Goal: Transaction & Acquisition: Purchase product/service

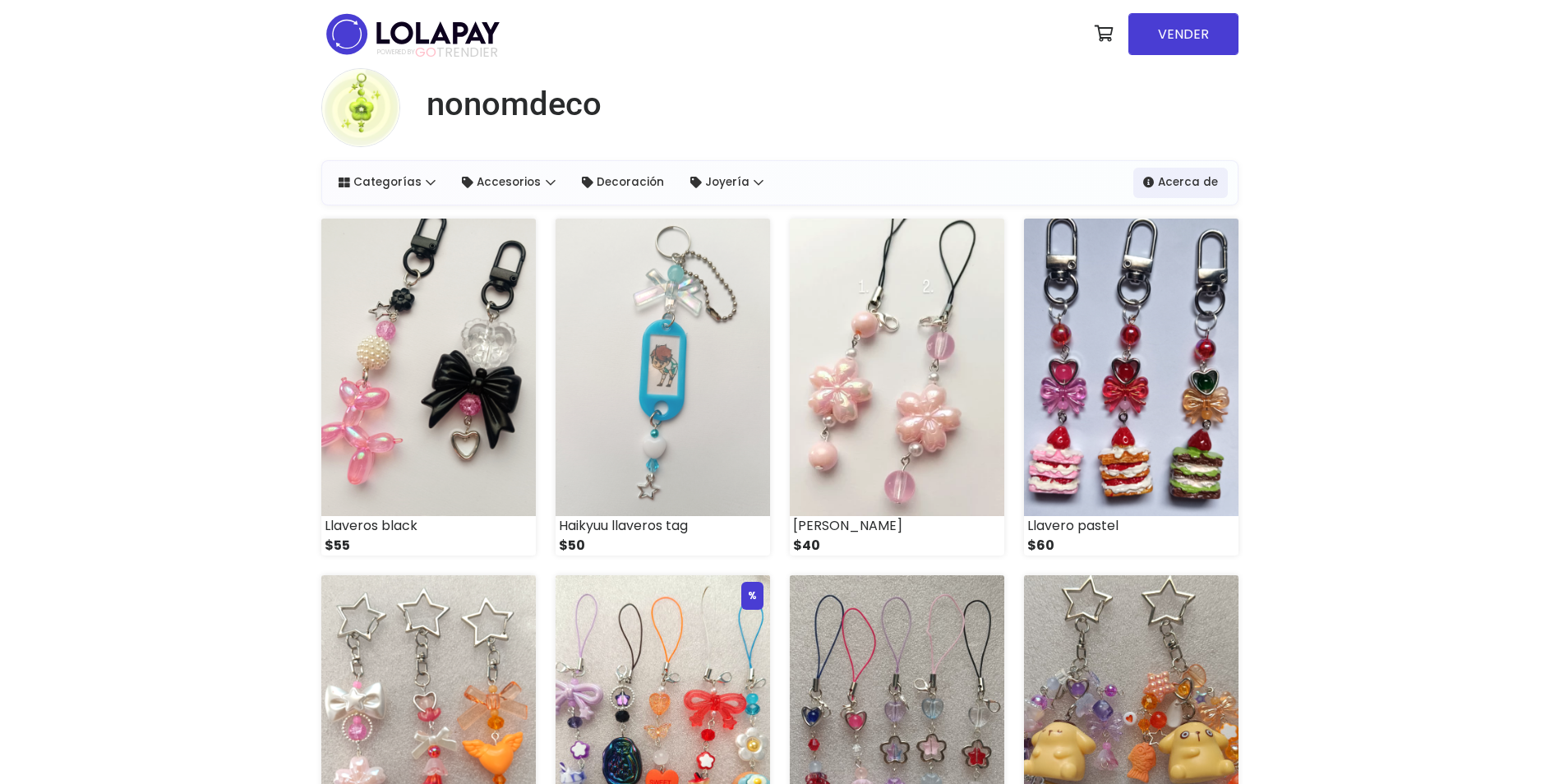
click at [659, 440] on img at bounding box center [663, 368] width 214 height 298
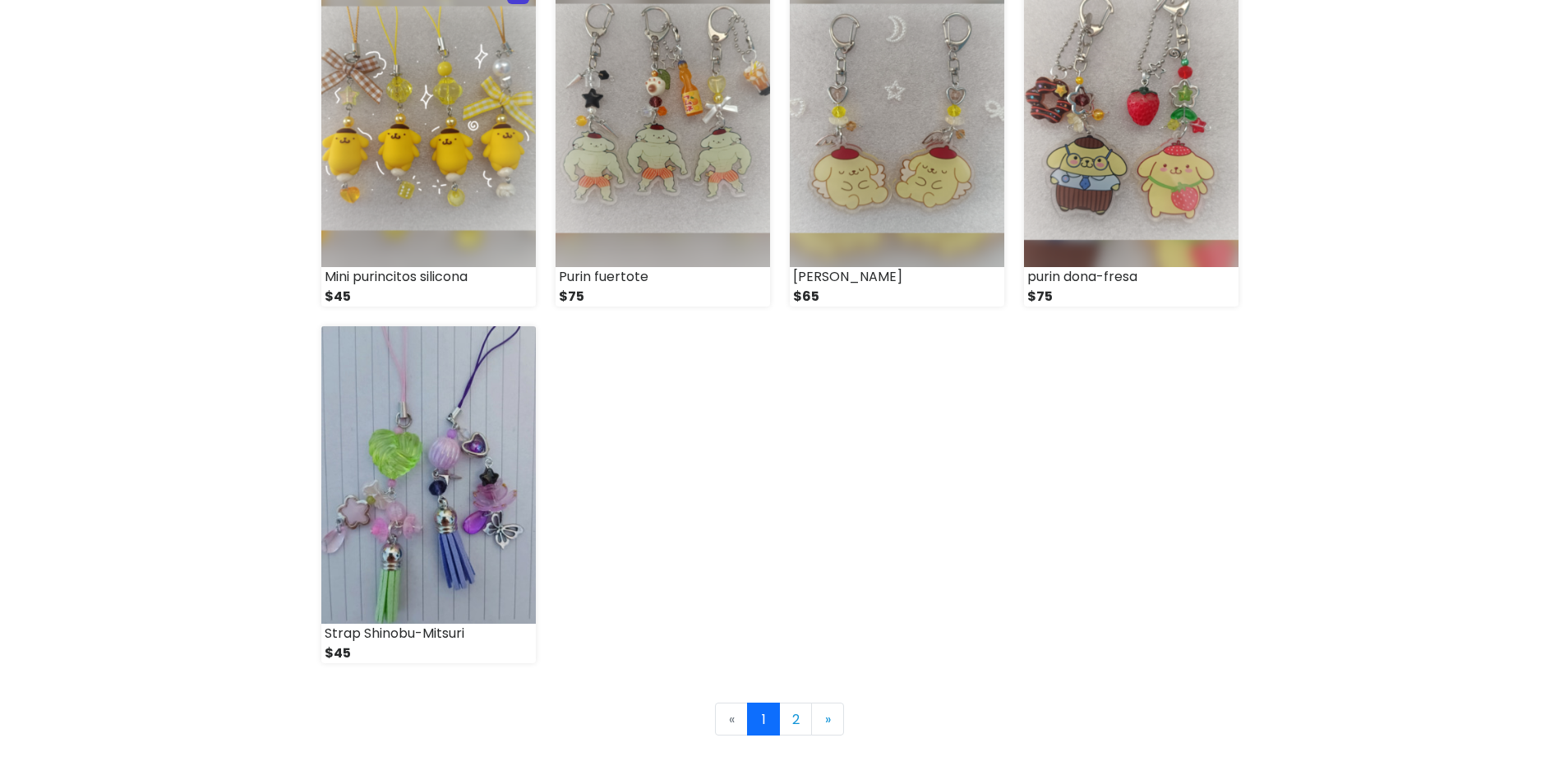
scroll to position [2074, 0]
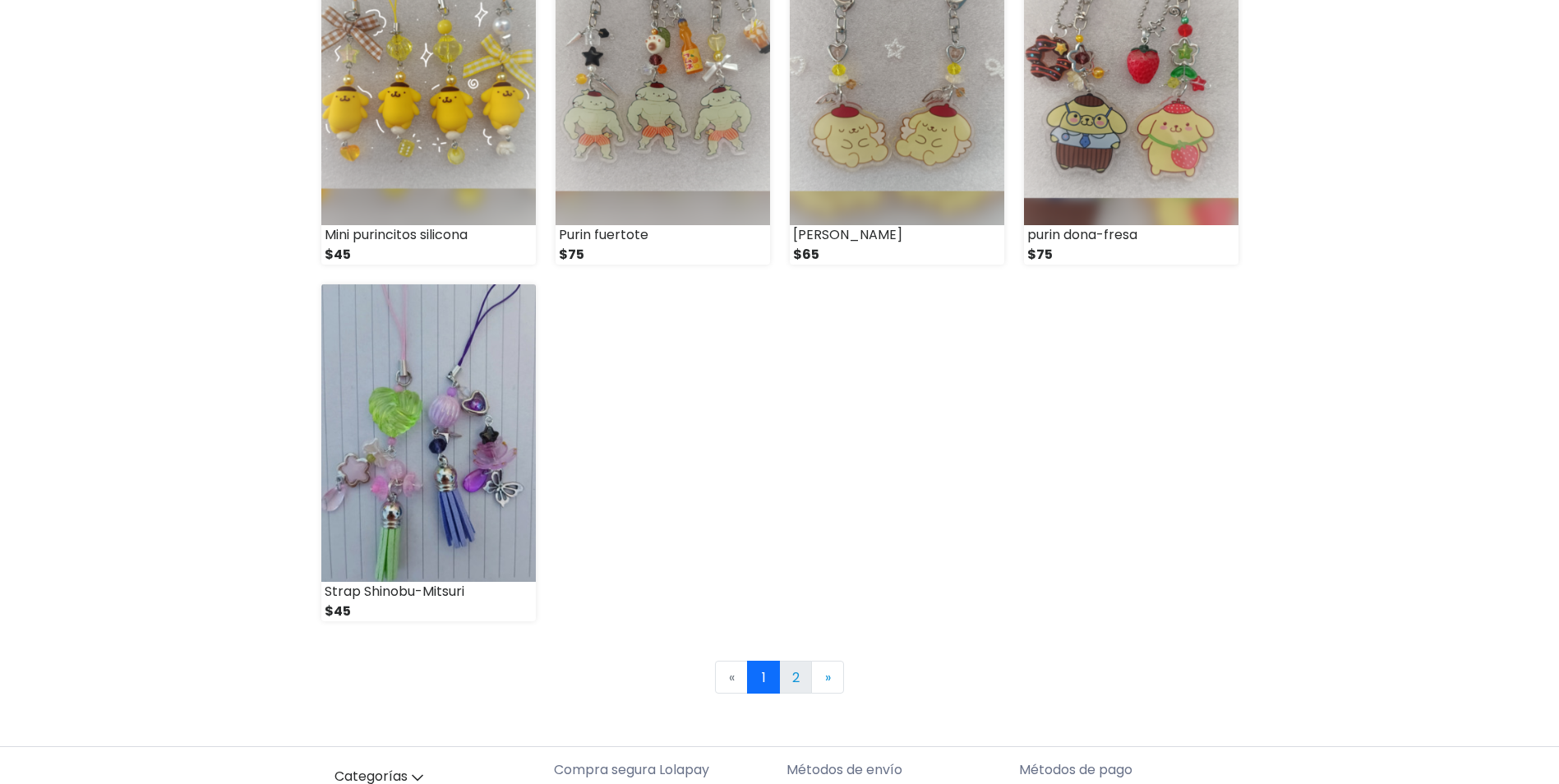
click at [805, 685] on link "2" at bounding box center [795, 676] width 33 height 33
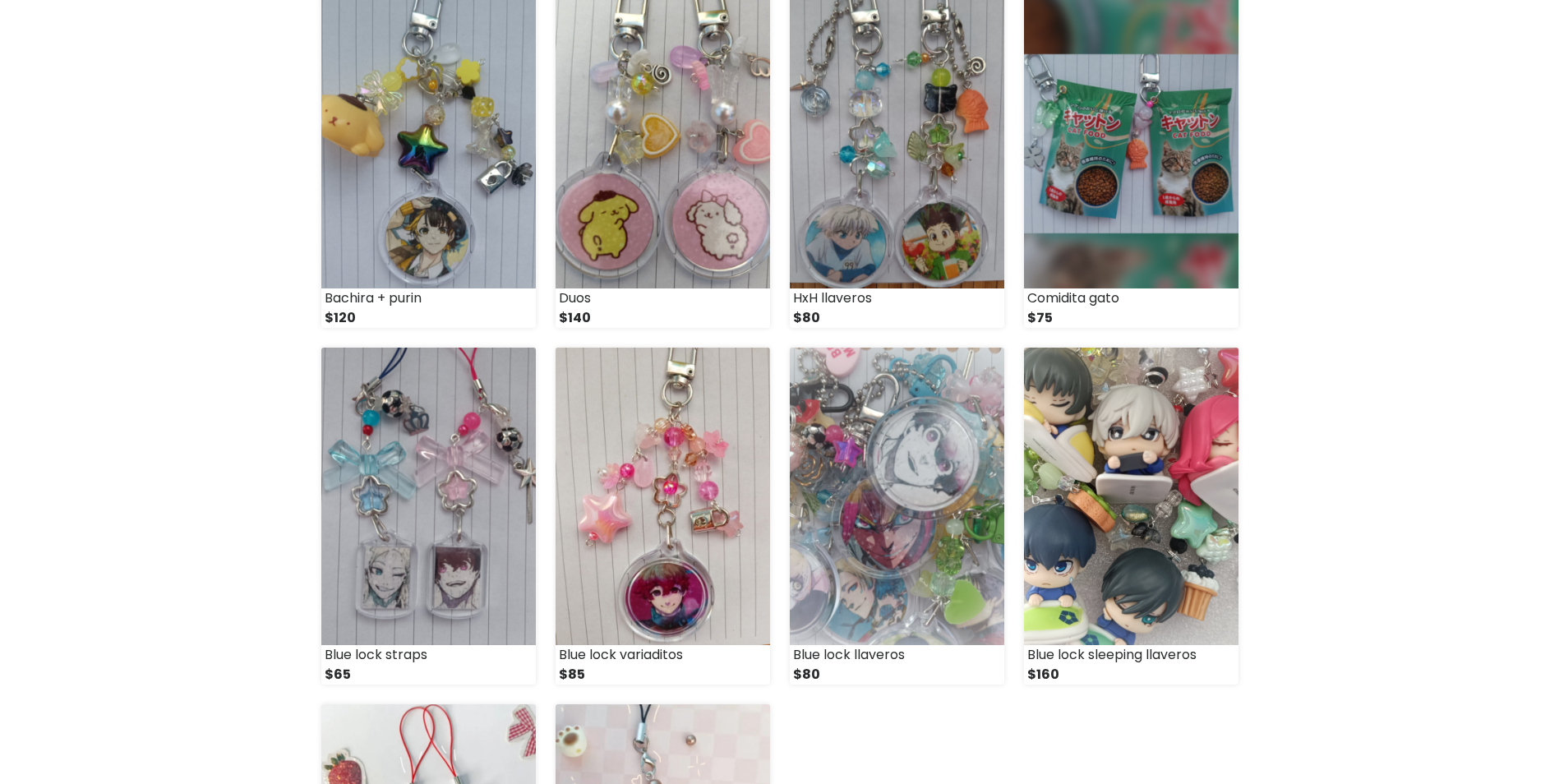
scroll to position [232, 0]
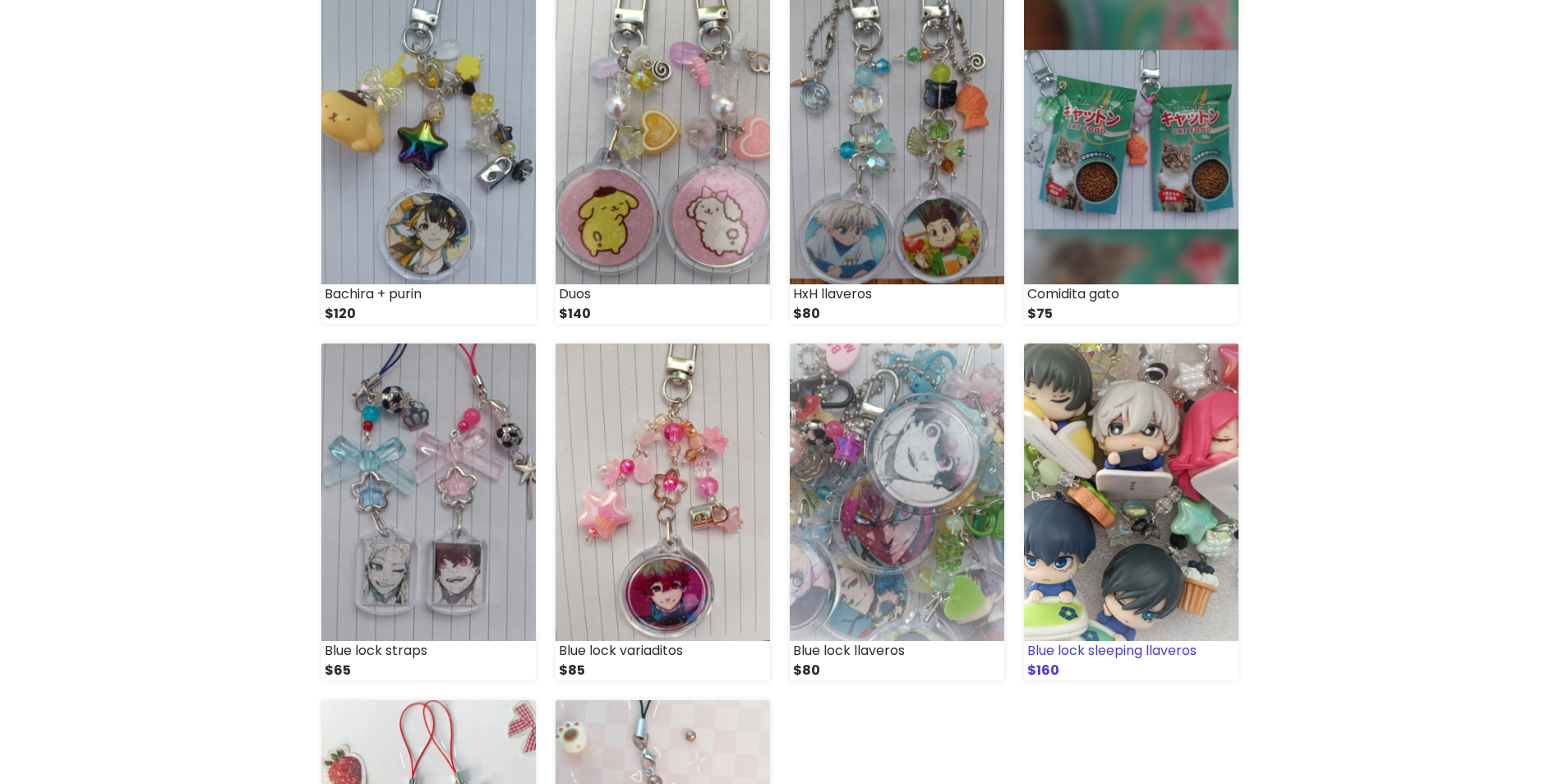
click at [1129, 482] on img at bounding box center [1130, 492] width 214 height 298
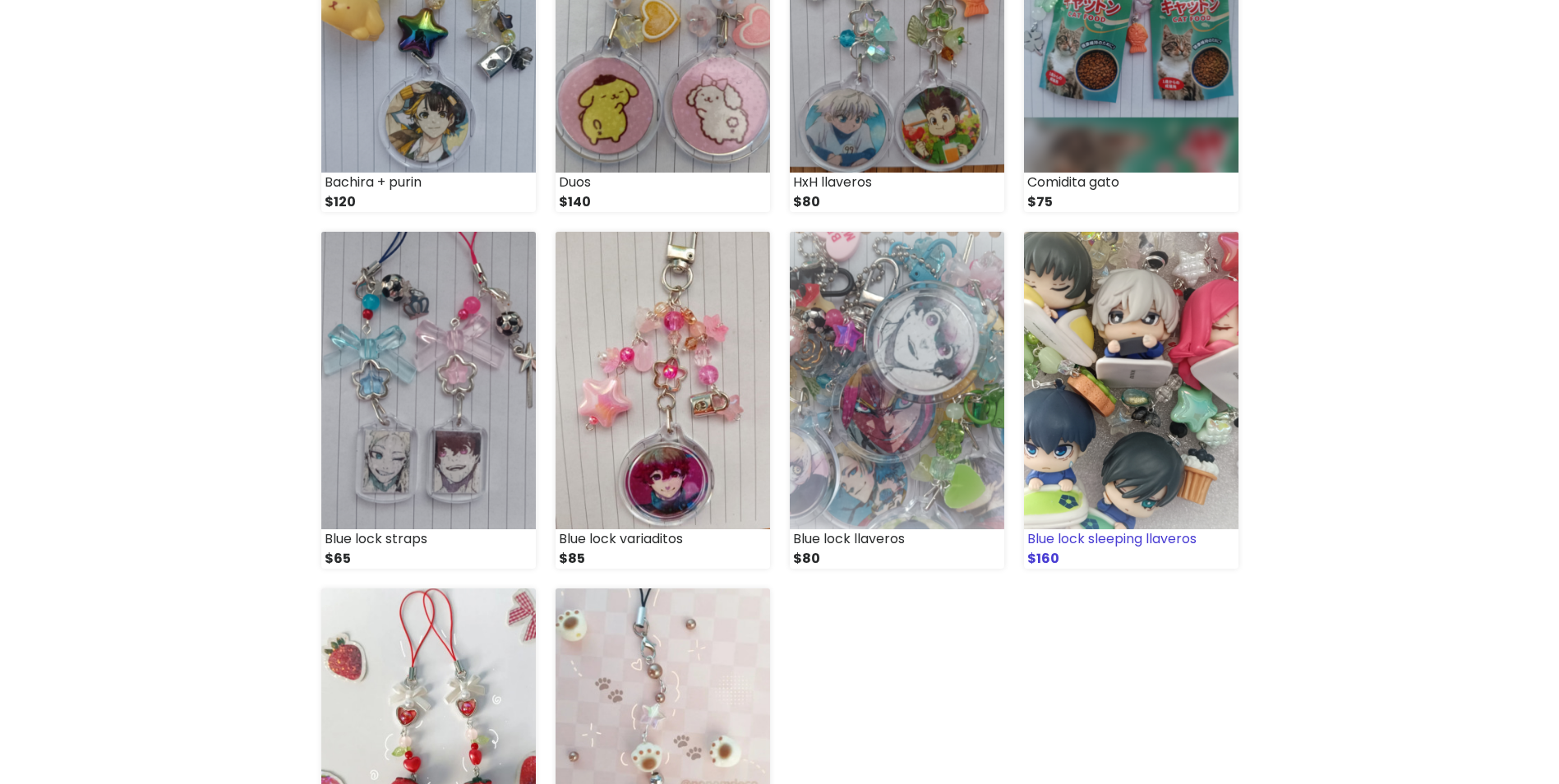
scroll to position [344, 0]
click at [356, 456] on img at bounding box center [428, 380] width 214 height 298
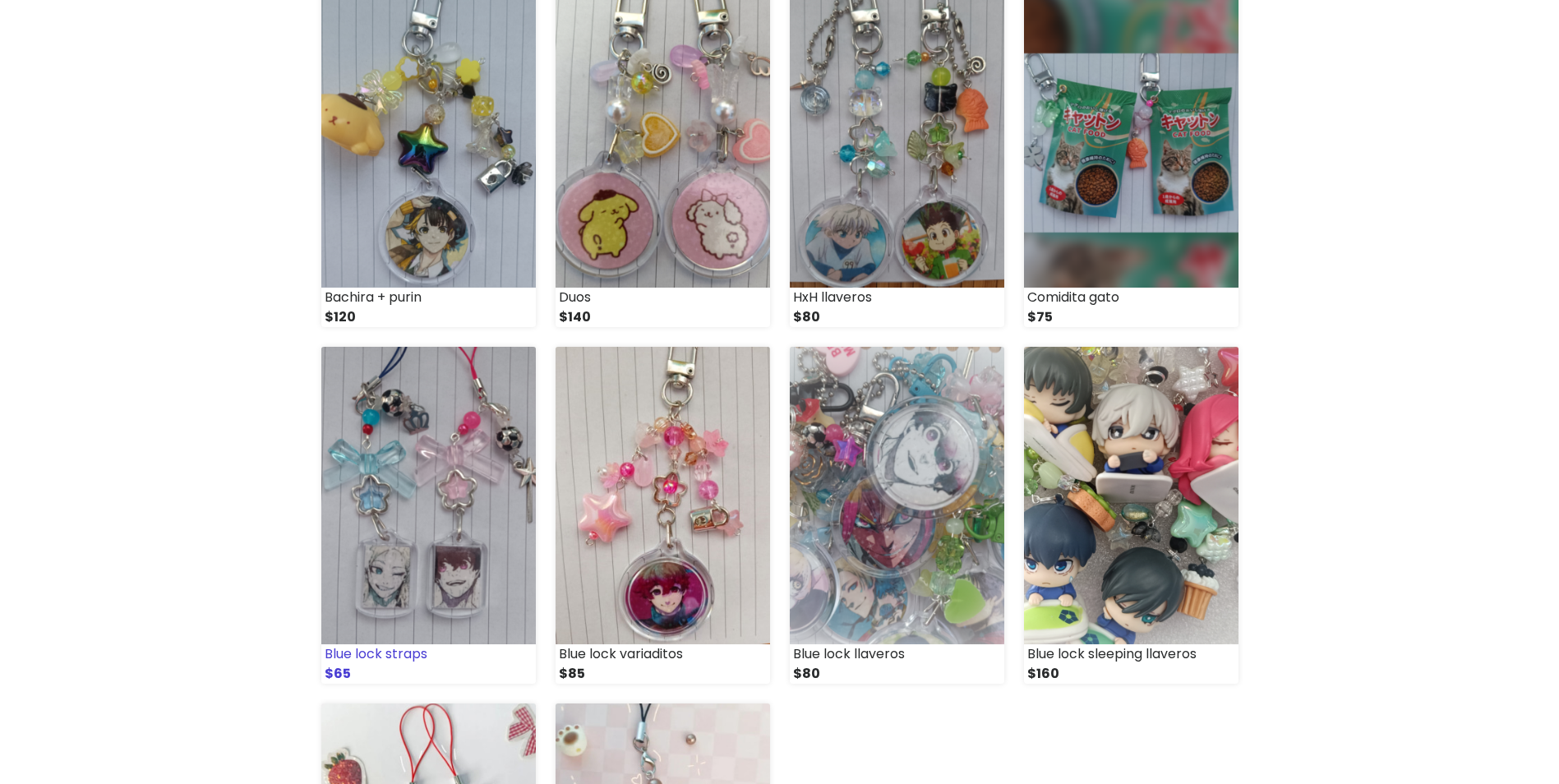
scroll to position [192, 0]
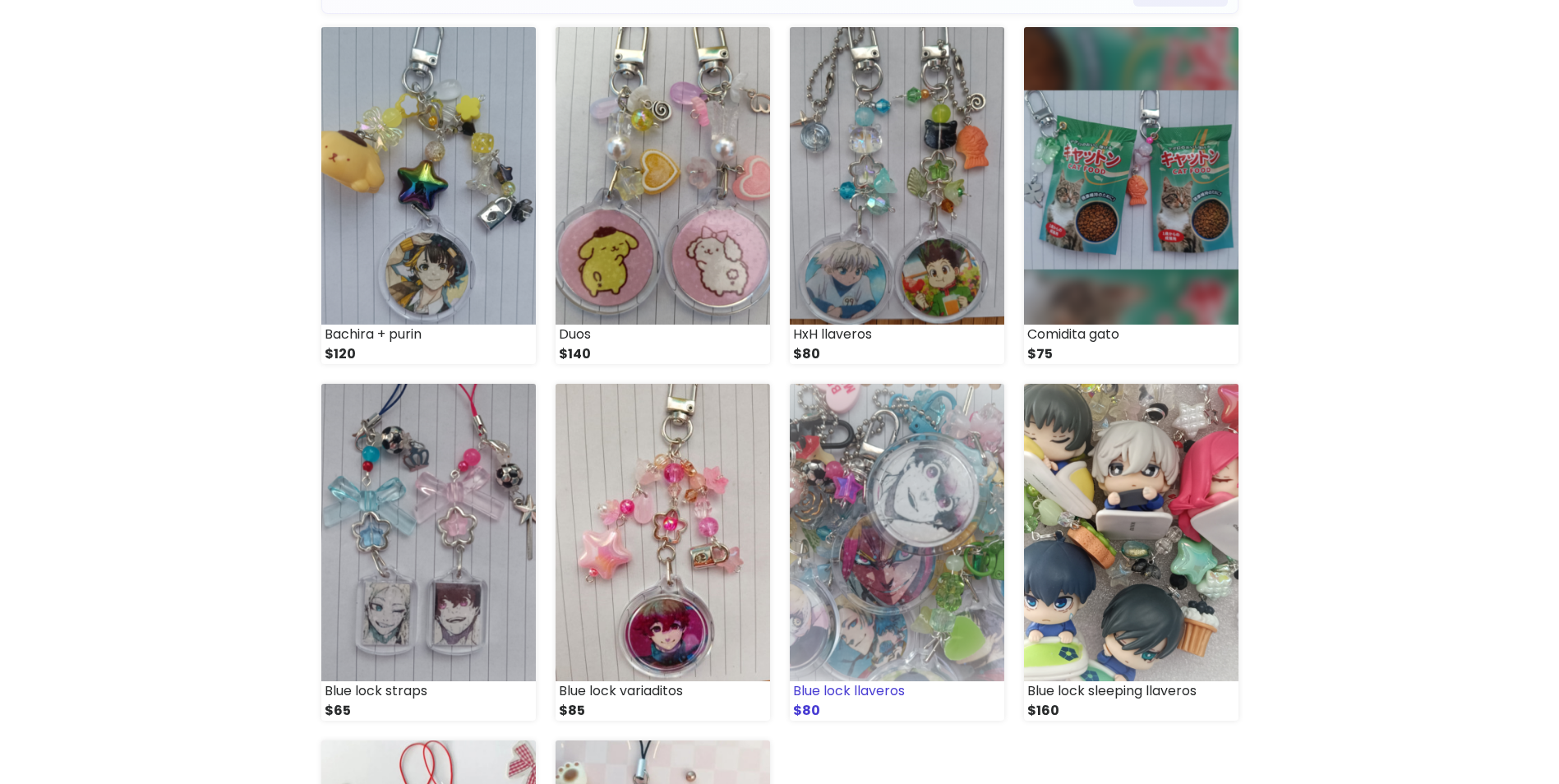
click at [941, 443] on img at bounding box center [896, 532] width 214 height 298
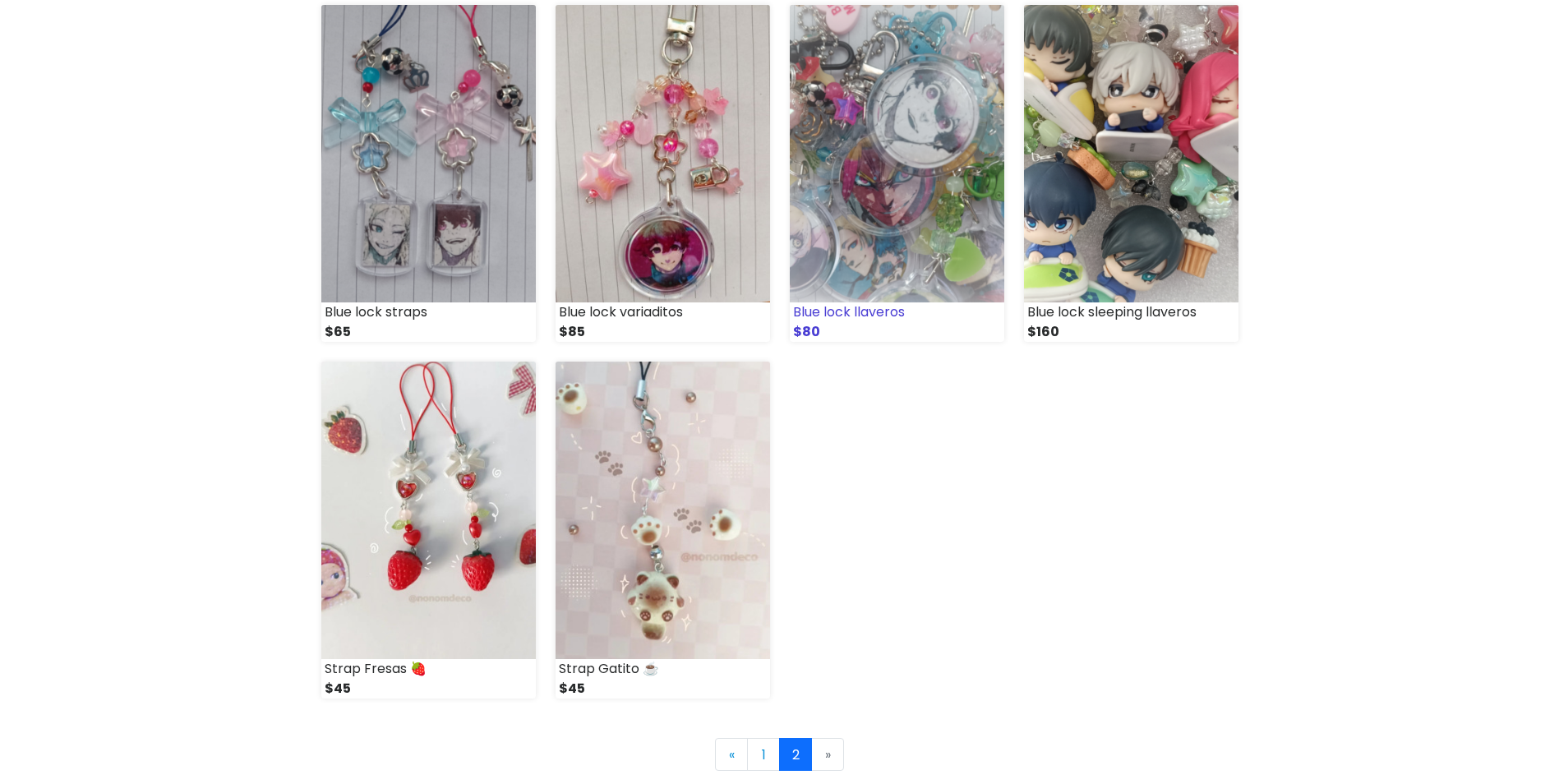
scroll to position [571, 0]
click at [605, 526] on img at bounding box center [663, 510] width 214 height 298
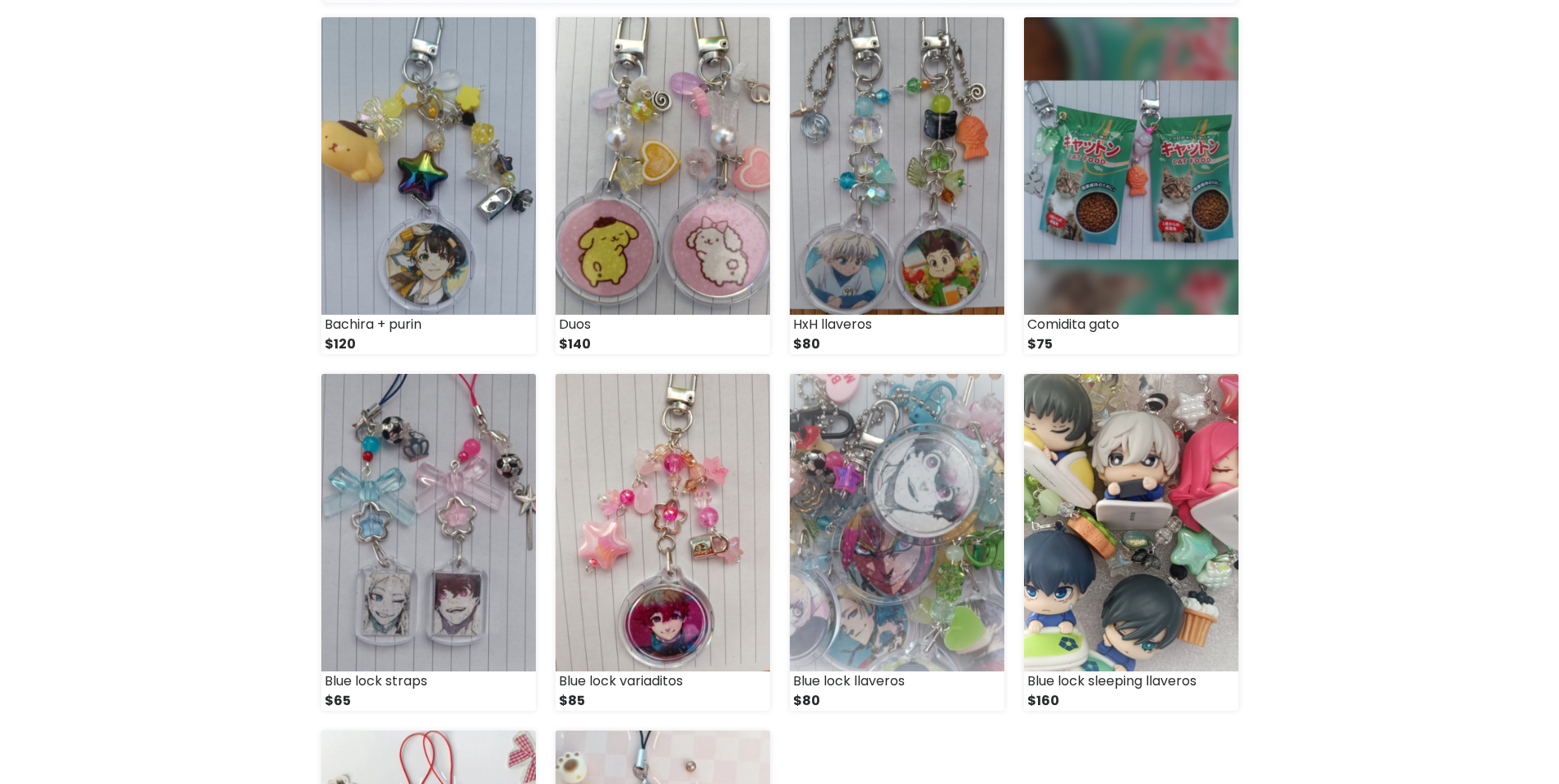
scroll to position [0, 0]
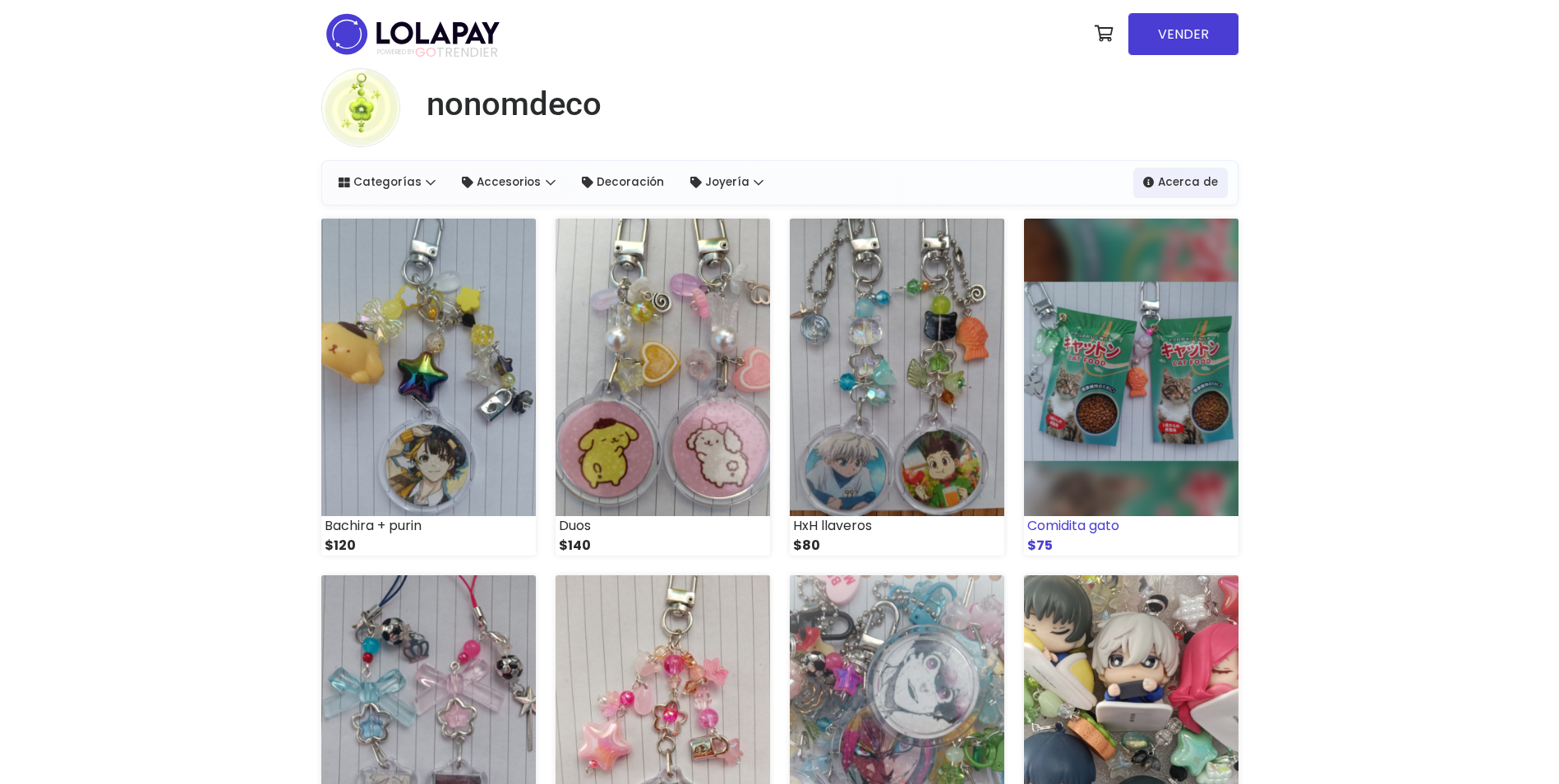
click at [1185, 492] on img at bounding box center [1130, 368] width 214 height 298
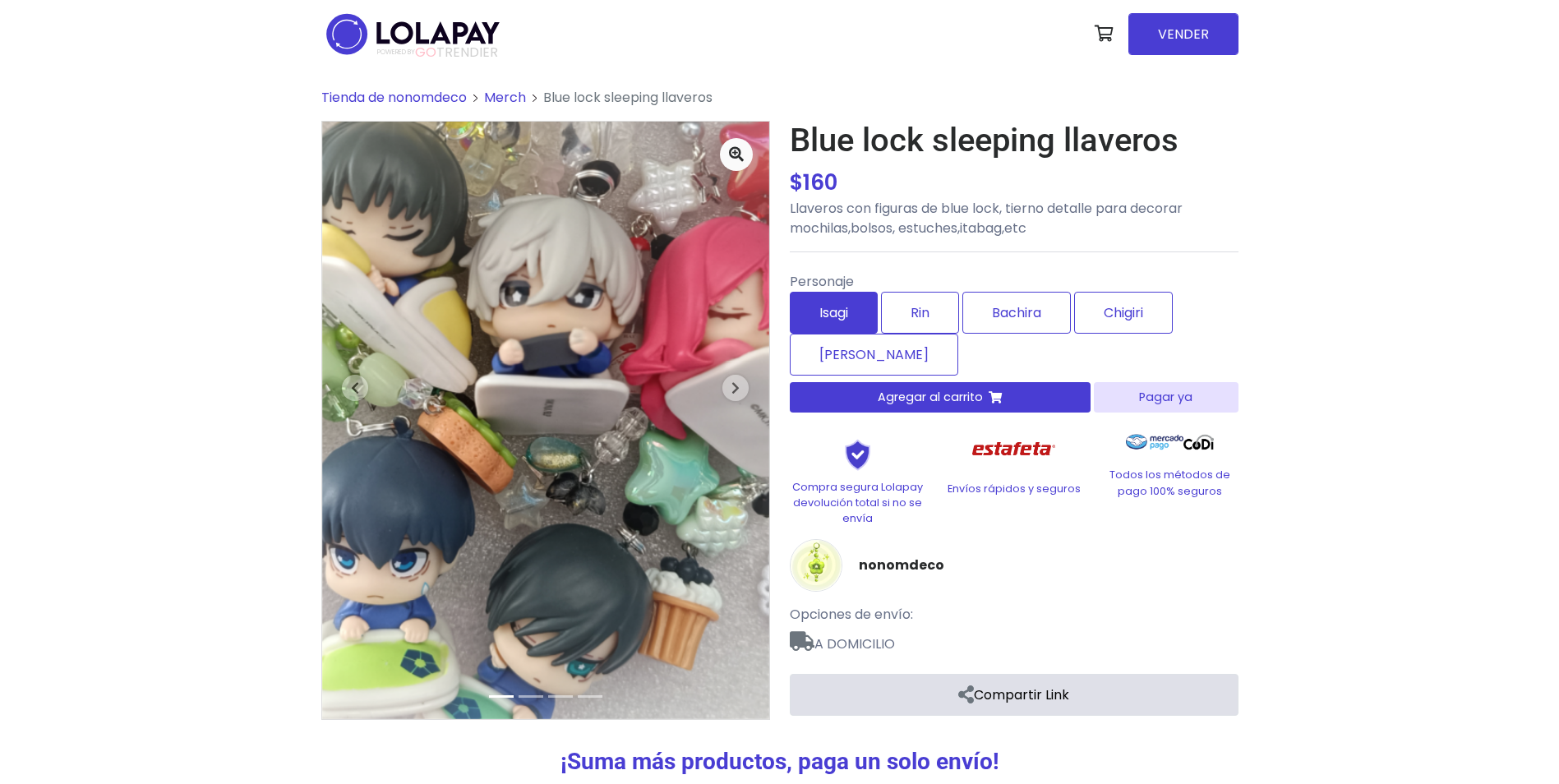
click at [838, 325] on label "Isagi" at bounding box center [834, 312] width 88 height 42
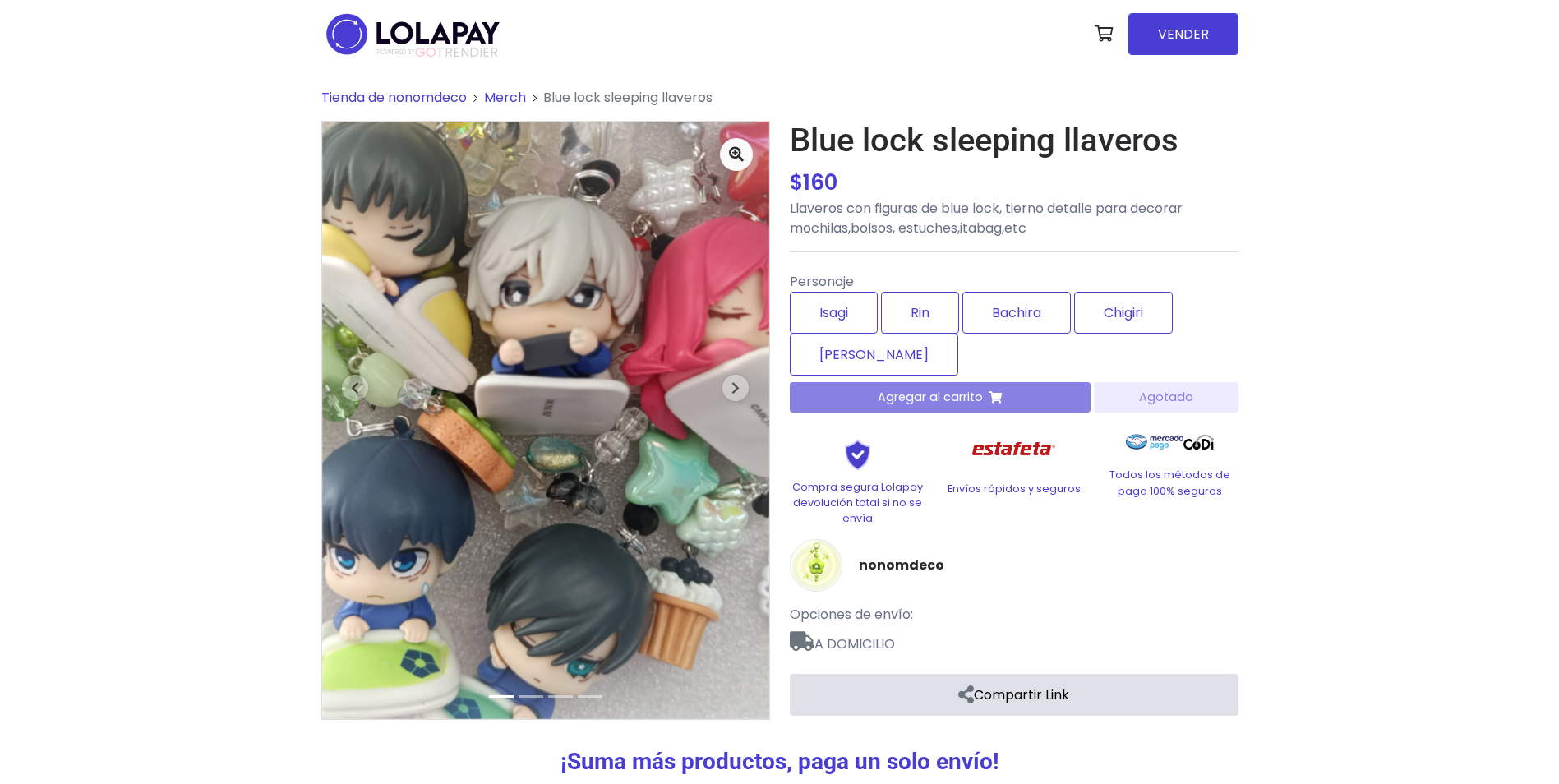
click at [1130, 401] on div "Agregar al carrito Agotado" at bounding box center [1013, 397] width 448 height 30
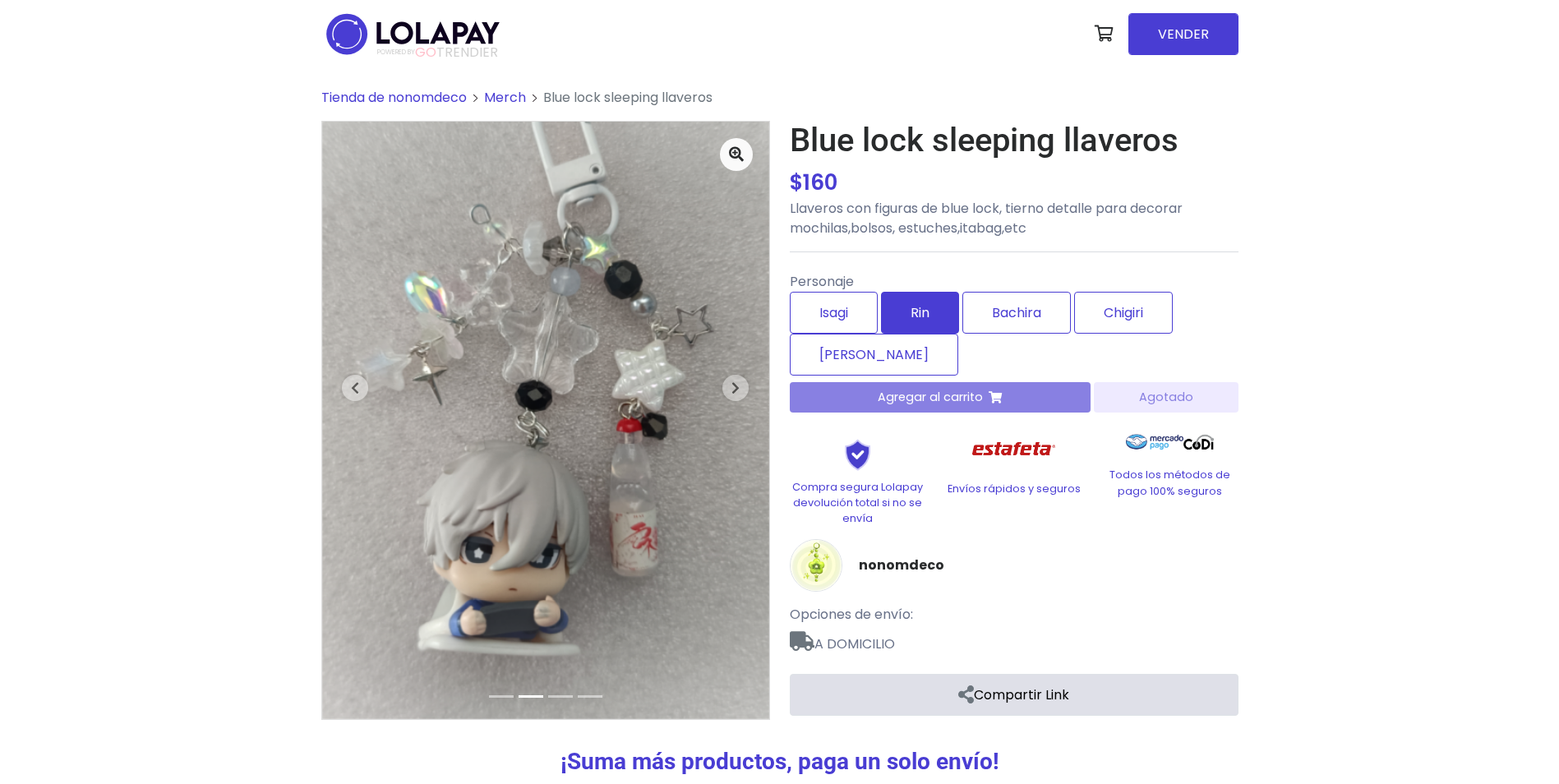
click at [920, 319] on label "Rin" at bounding box center [919, 312] width 78 height 42
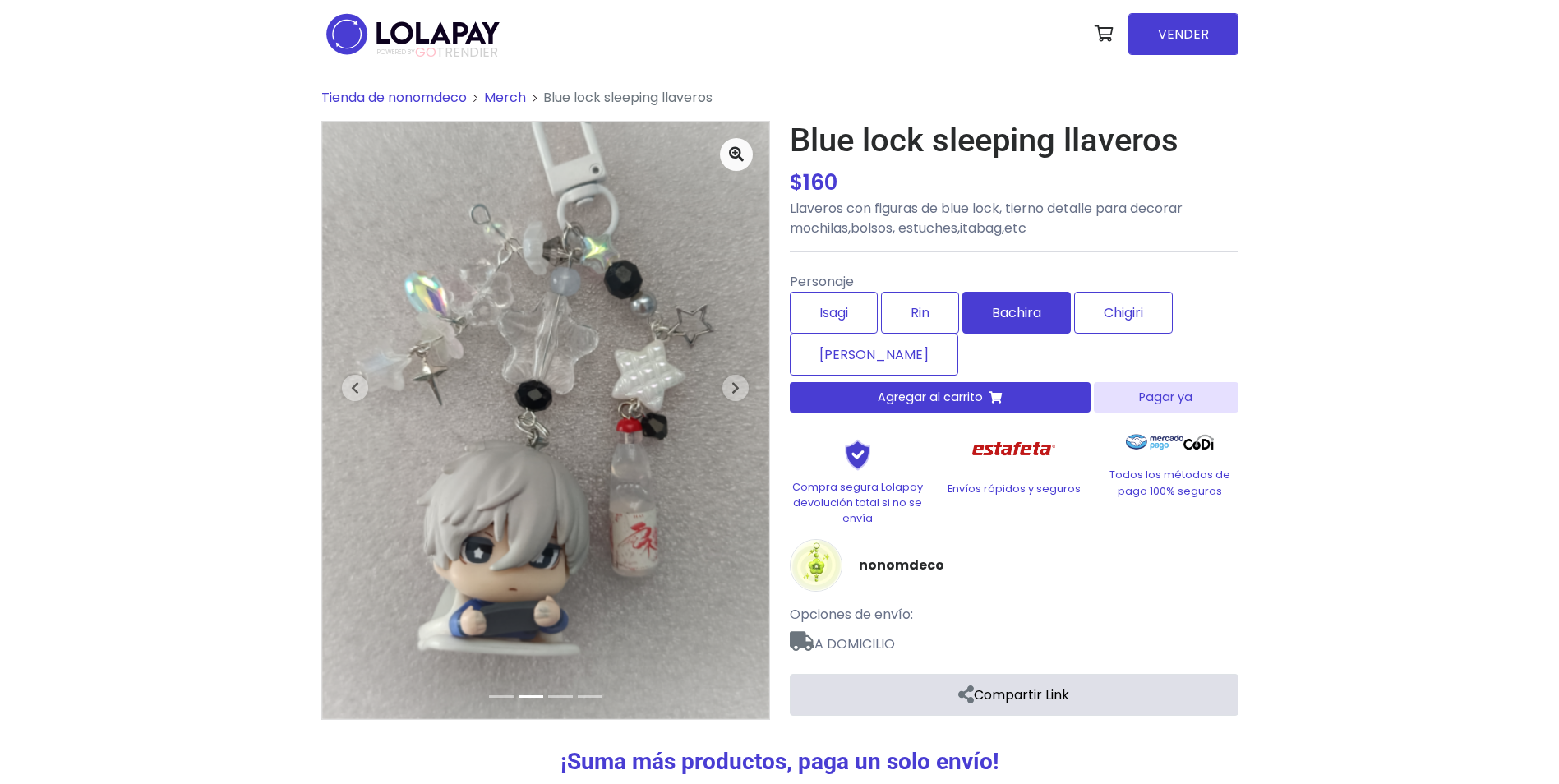
click at [1025, 314] on label "Bachira" at bounding box center [1016, 312] width 109 height 42
click at [1131, 320] on label "Chigiri" at bounding box center [1123, 312] width 98 height 42
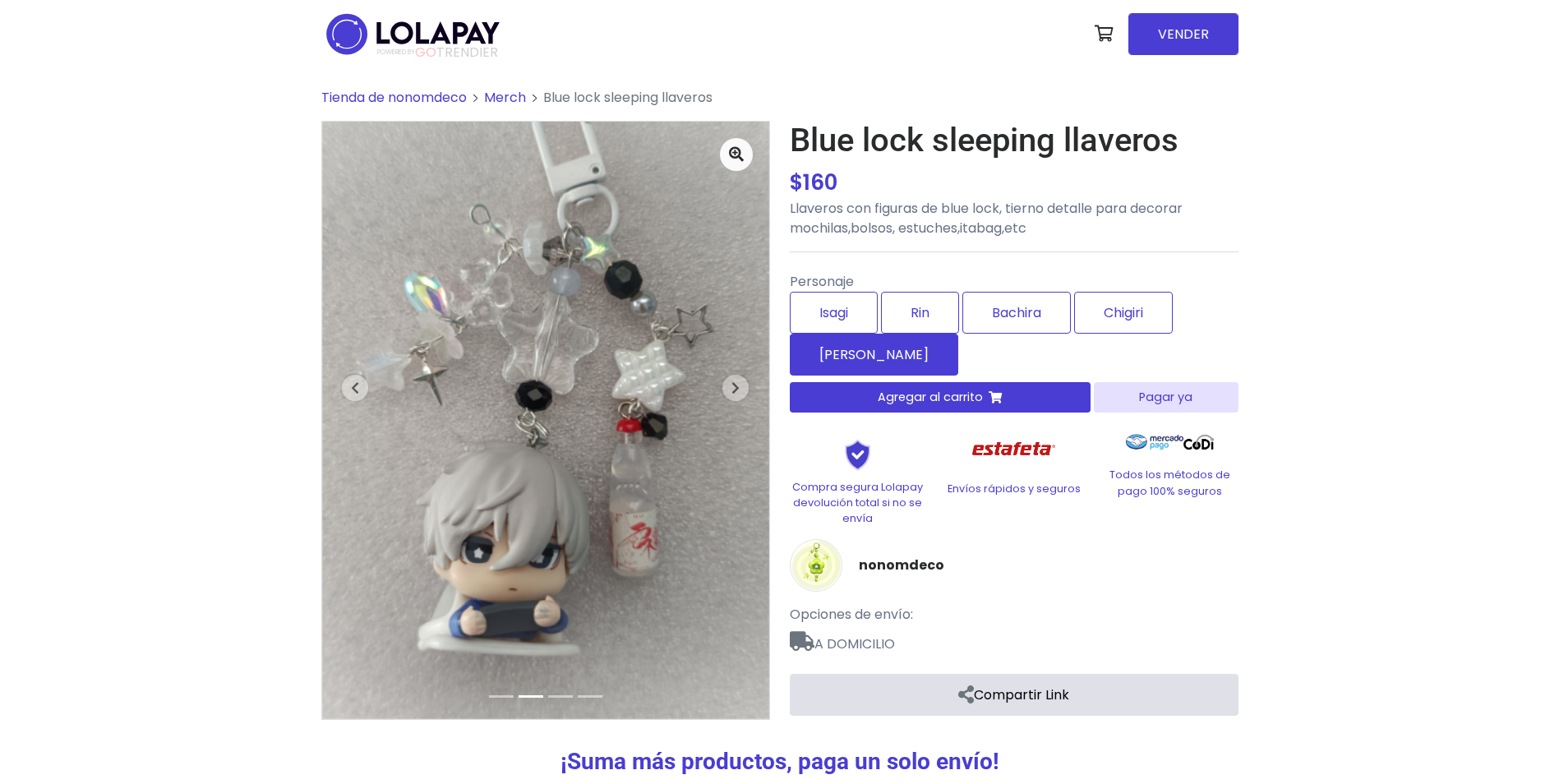
click at [863, 355] on label "Nagi" at bounding box center [874, 355] width 168 height 42
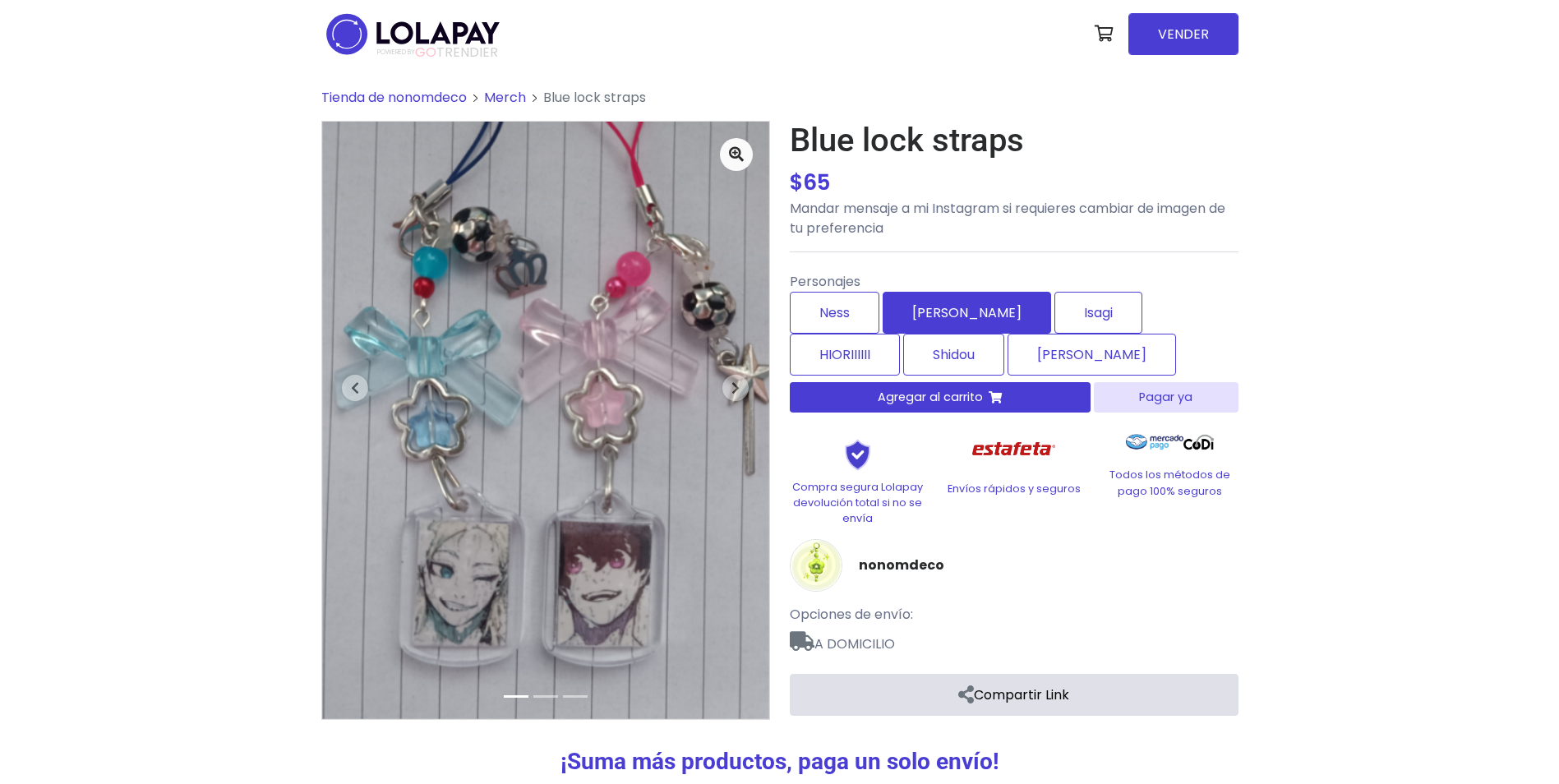
click at [954, 314] on label "[PERSON_NAME]" at bounding box center [967, 312] width 168 height 42
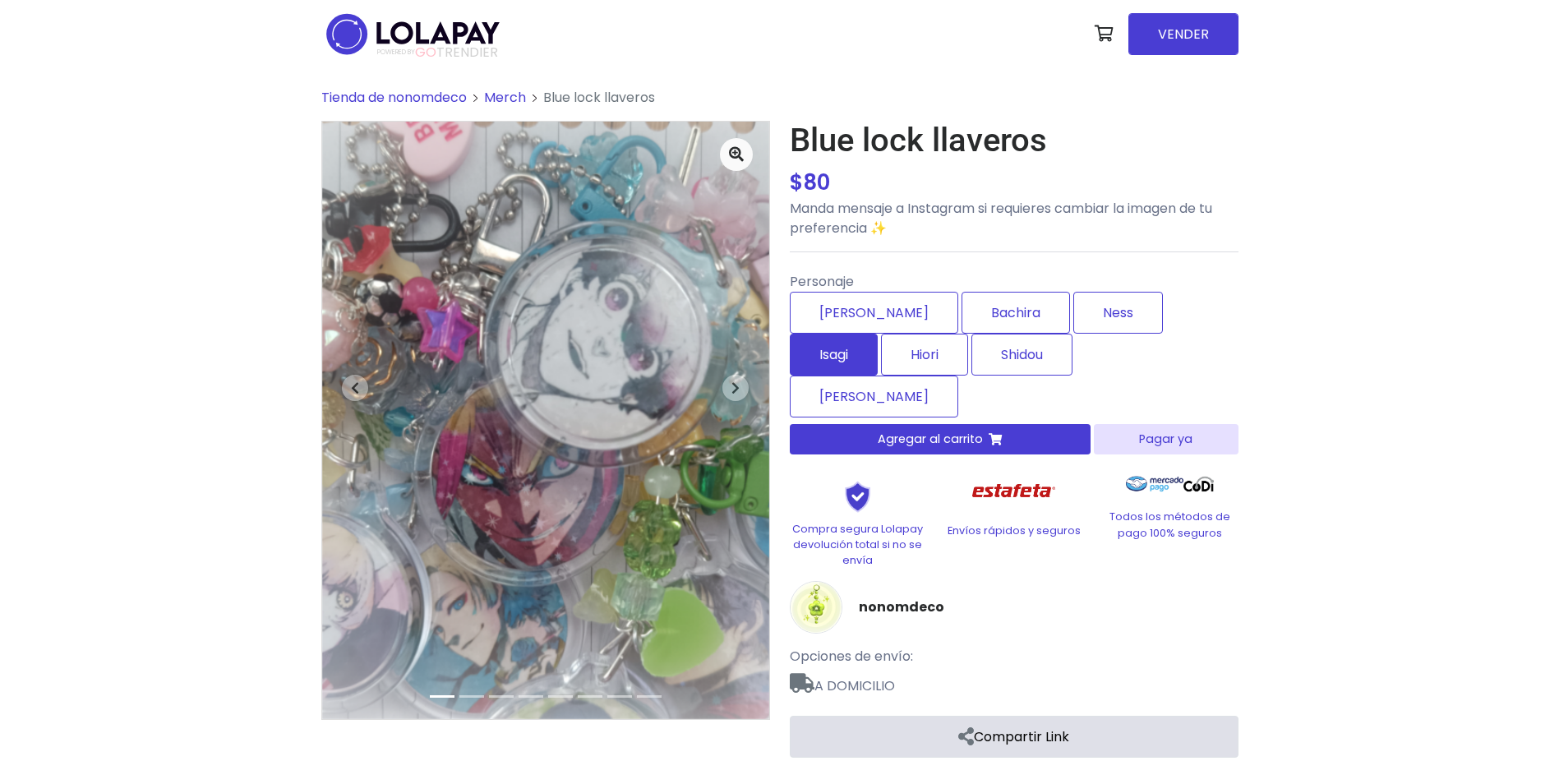
click at [878, 334] on label "Isagi" at bounding box center [834, 355] width 88 height 42
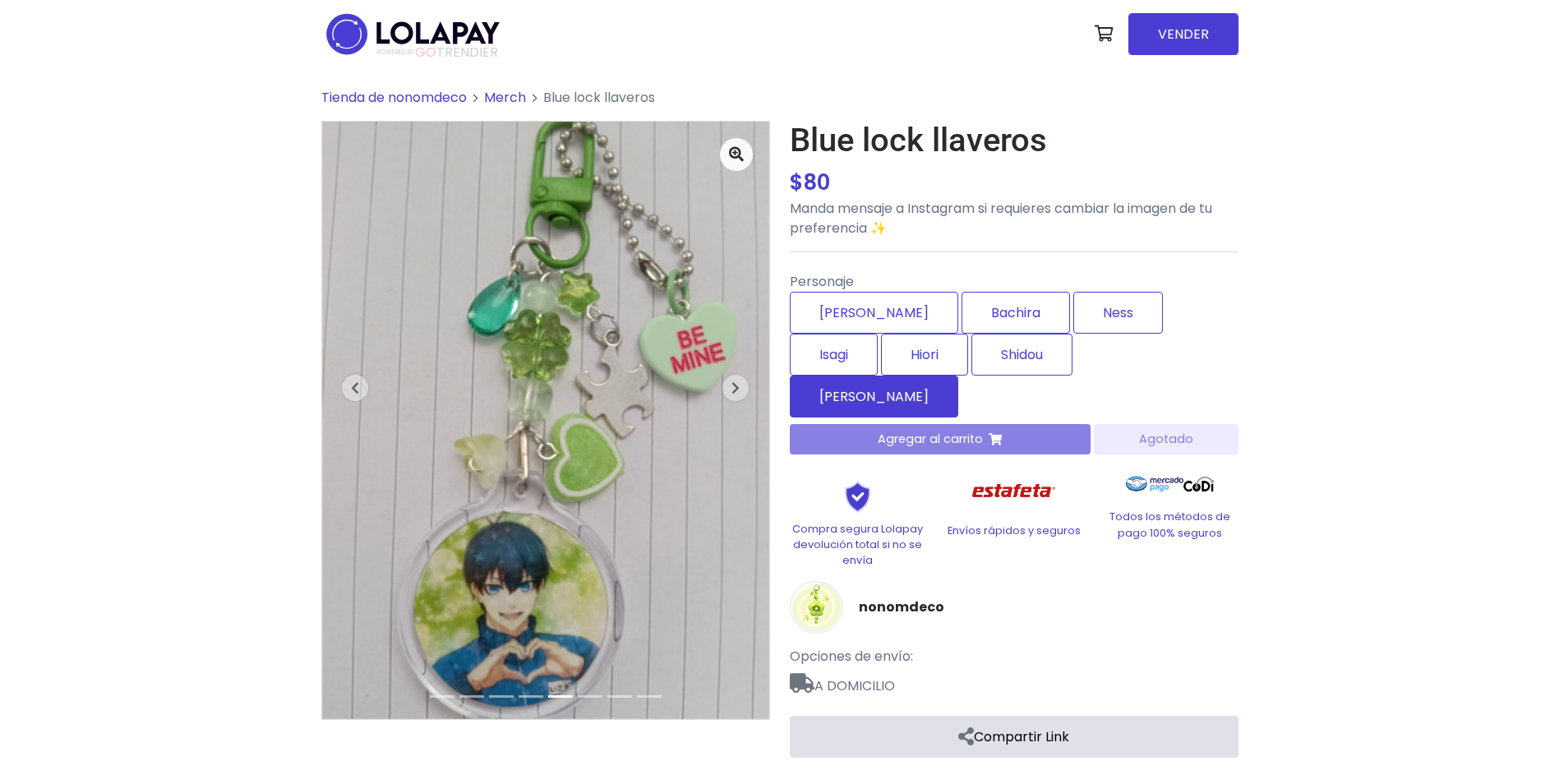
click at [958, 375] on label "Charles" at bounding box center [874, 396] width 168 height 42
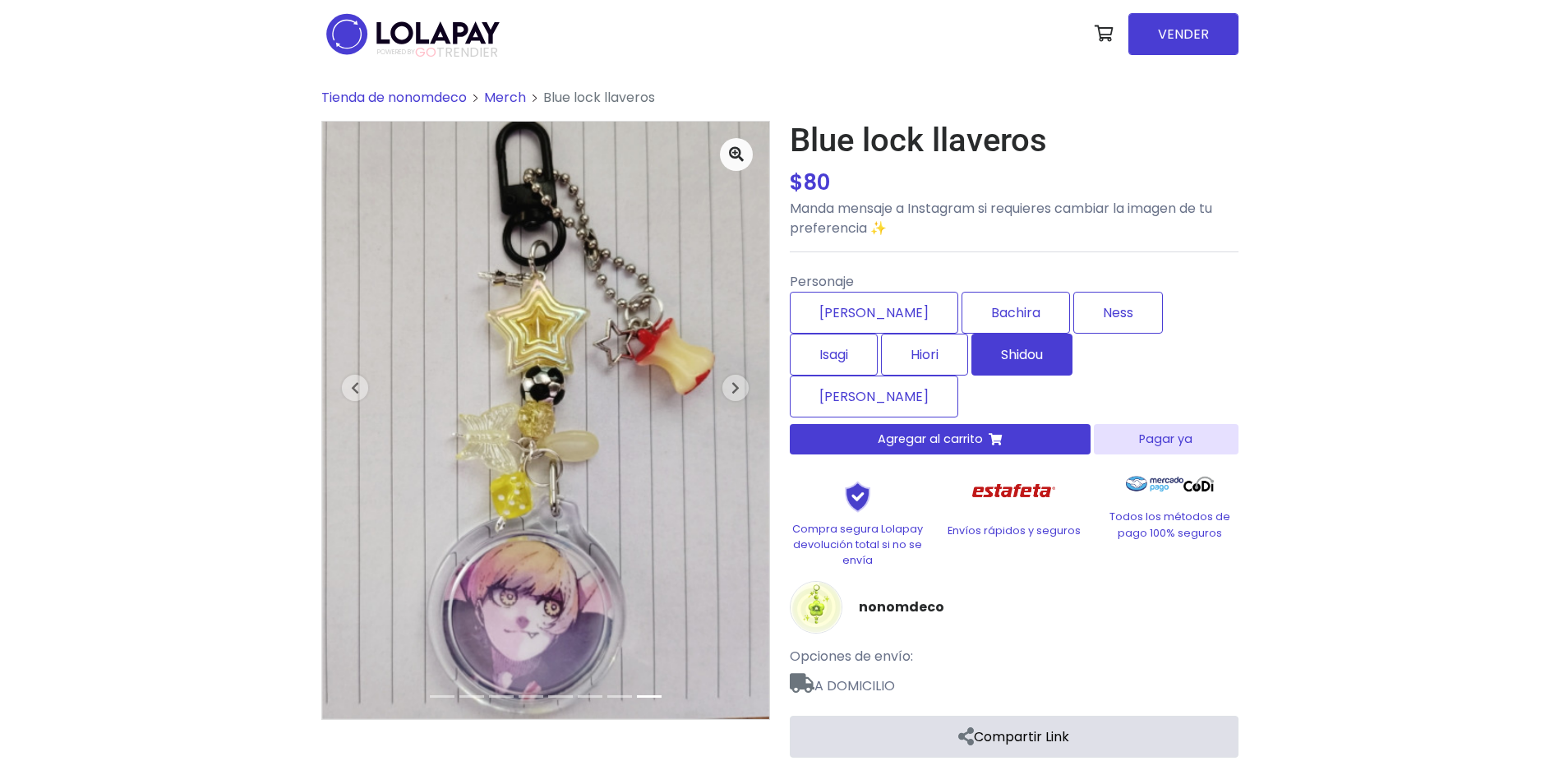
click at [971, 363] on label "Shidou" at bounding box center [1022, 355] width 101 height 42
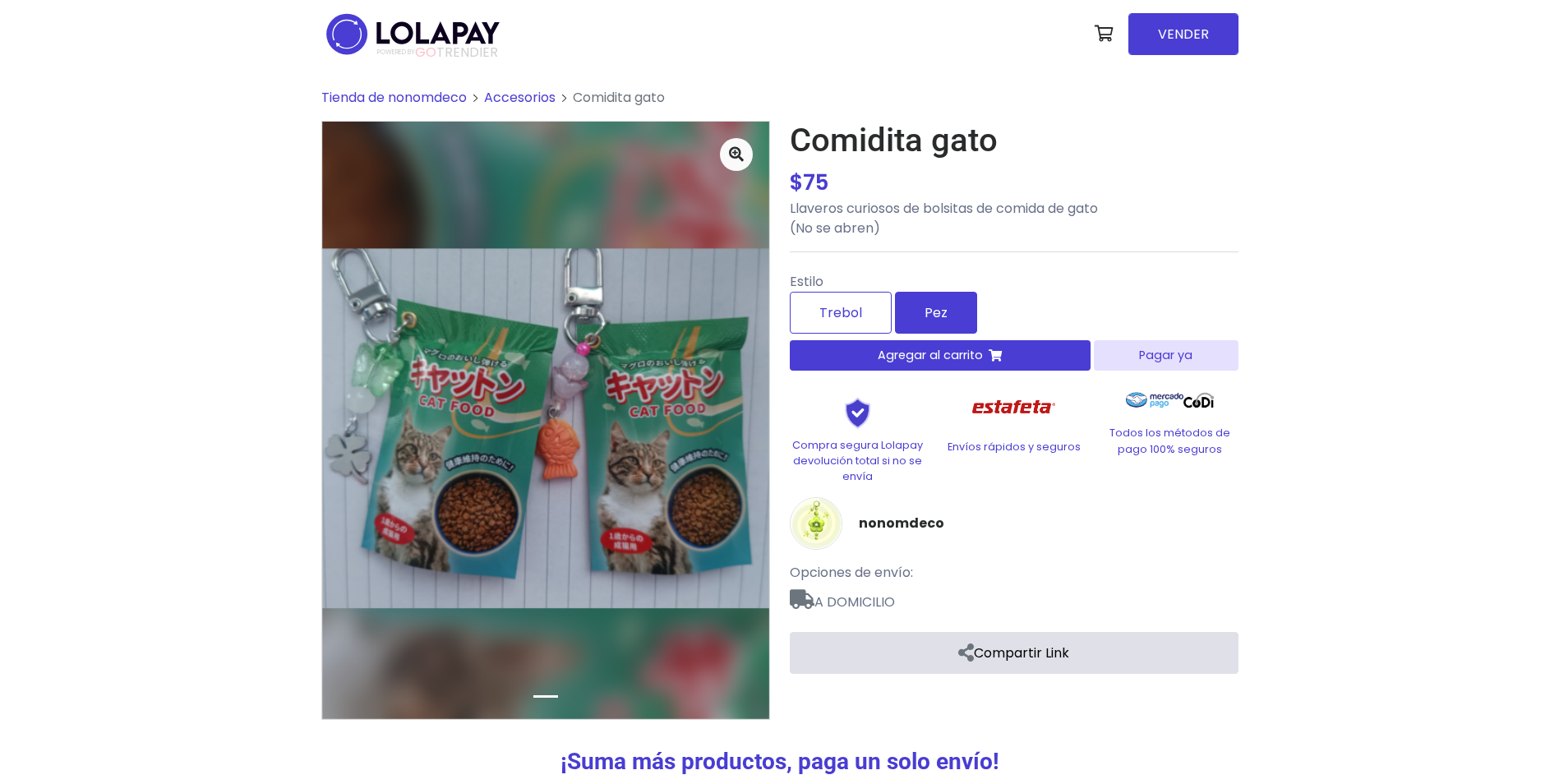
click at [944, 330] on label "Pez" at bounding box center [936, 312] width 82 height 42
click at [386, 22] on img at bounding box center [413, 34] width 183 height 51
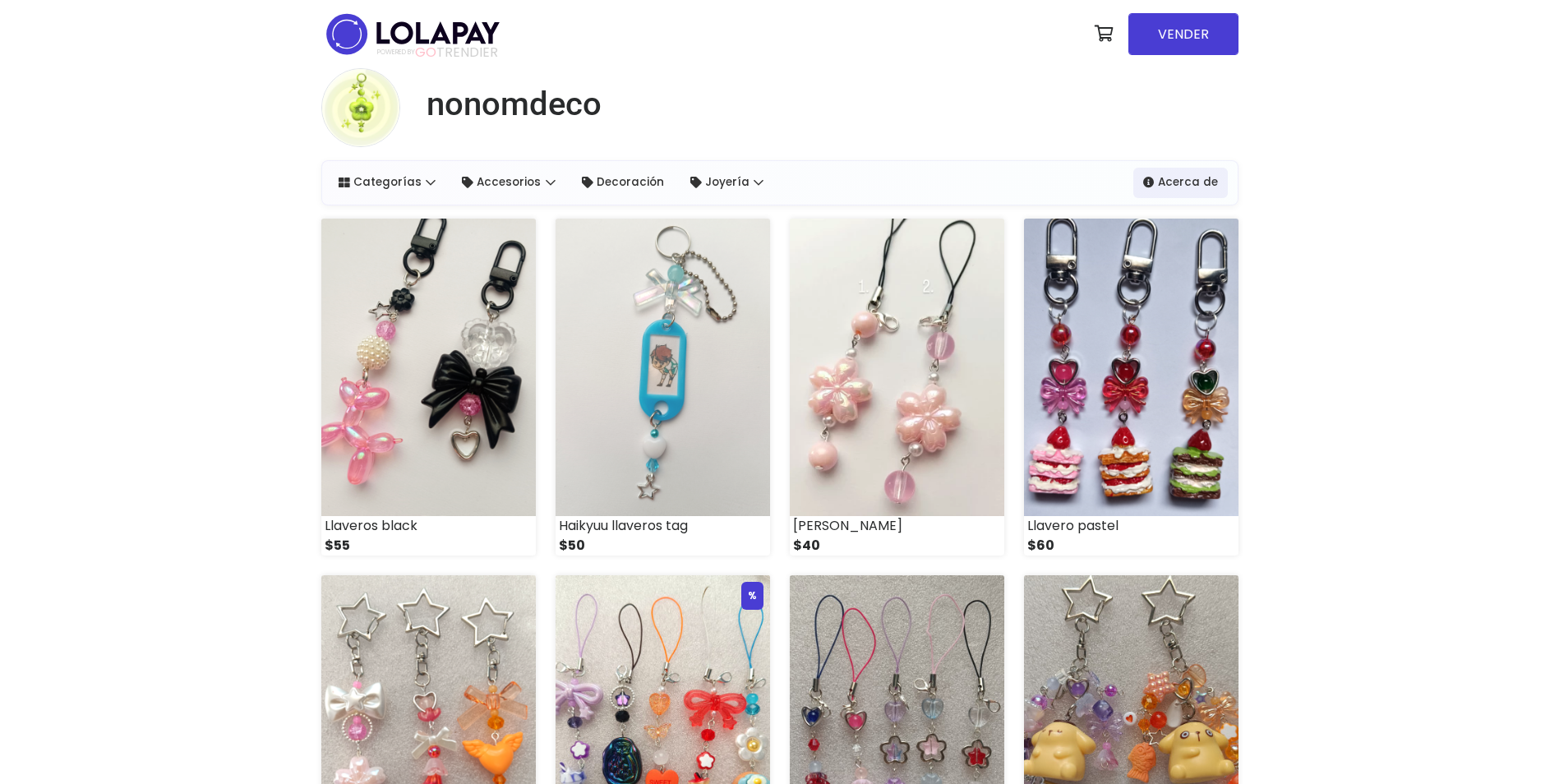
click at [392, 63] on link "POWERED BY GO TRENDIER" at bounding box center [413, 34] width 183 height 68
click at [447, 48] on span "POWERED BY GO TRENDIER" at bounding box center [437, 52] width 121 height 15
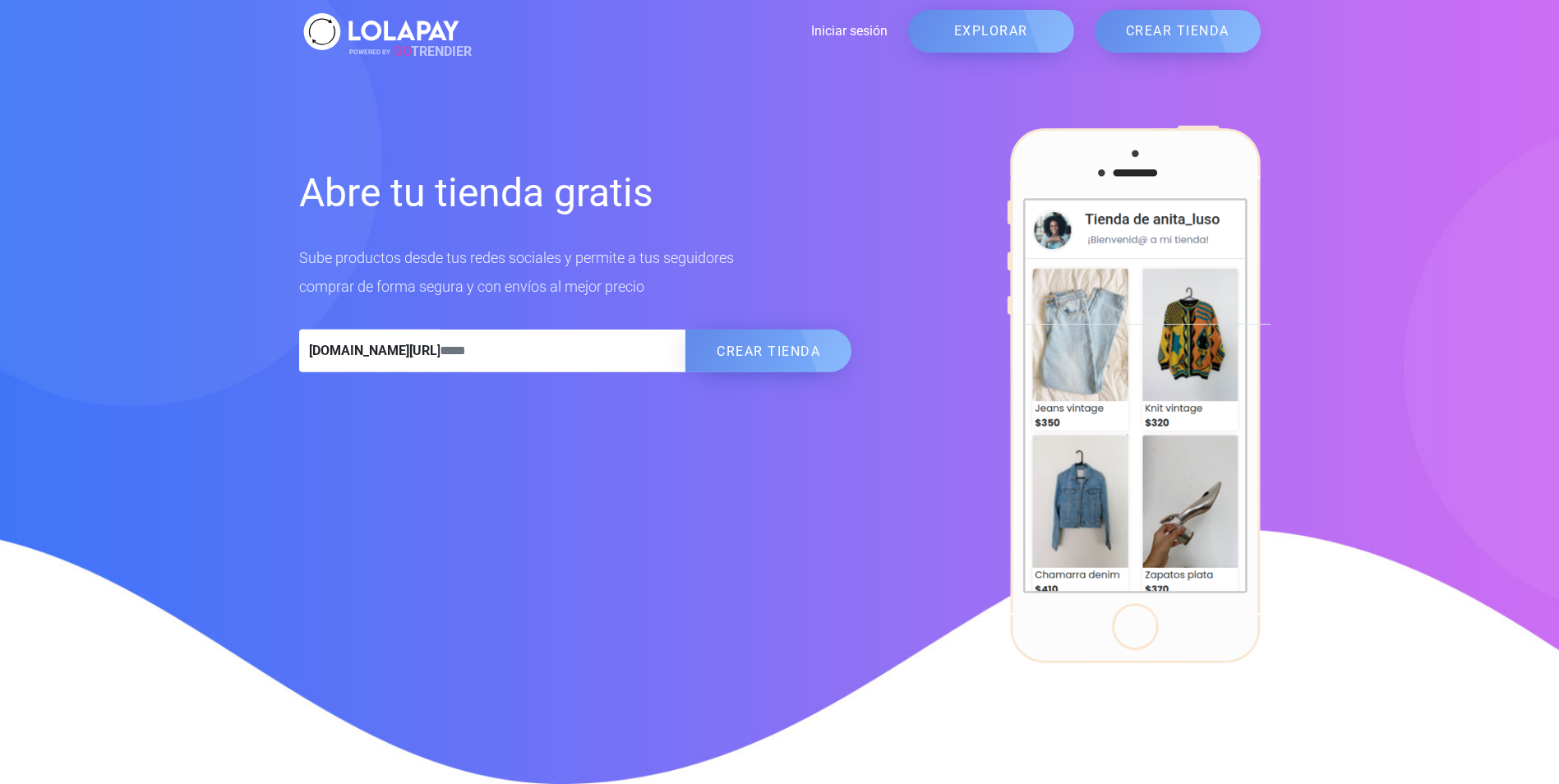
click at [175, 708] on div "Abre tu tienda gratis Sube productos desde tus redes sociales y permite a tus s…" at bounding box center [780, 392] width 1559 height 784
click at [844, 31] on link "Iniciar sesión" at bounding box center [675, 31] width 424 height 20
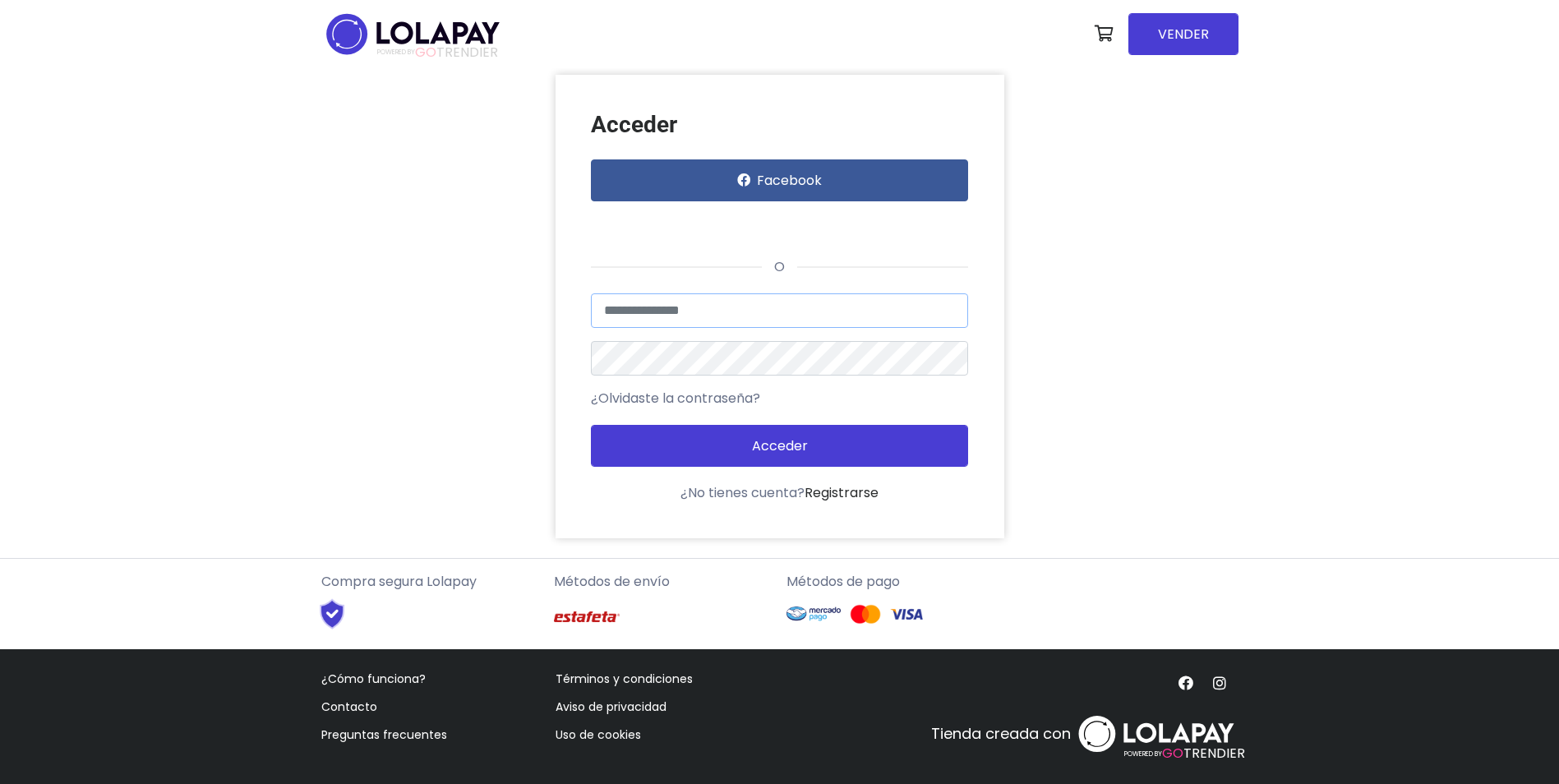
click at [631, 317] on input "text" at bounding box center [779, 311] width 377 height 35
click at [1363, 531] on div "Acceder Facebook o Usuario no encontrado o datos inválidos ¿Olvidaste la contra…" at bounding box center [780, 306] width 1559 height 476
click at [908, 312] on input "text" at bounding box center [779, 311] width 377 height 35
type input "*********"
click at [590, 425] on button "Acceder" at bounding box center [779, 445] width 377 height 42
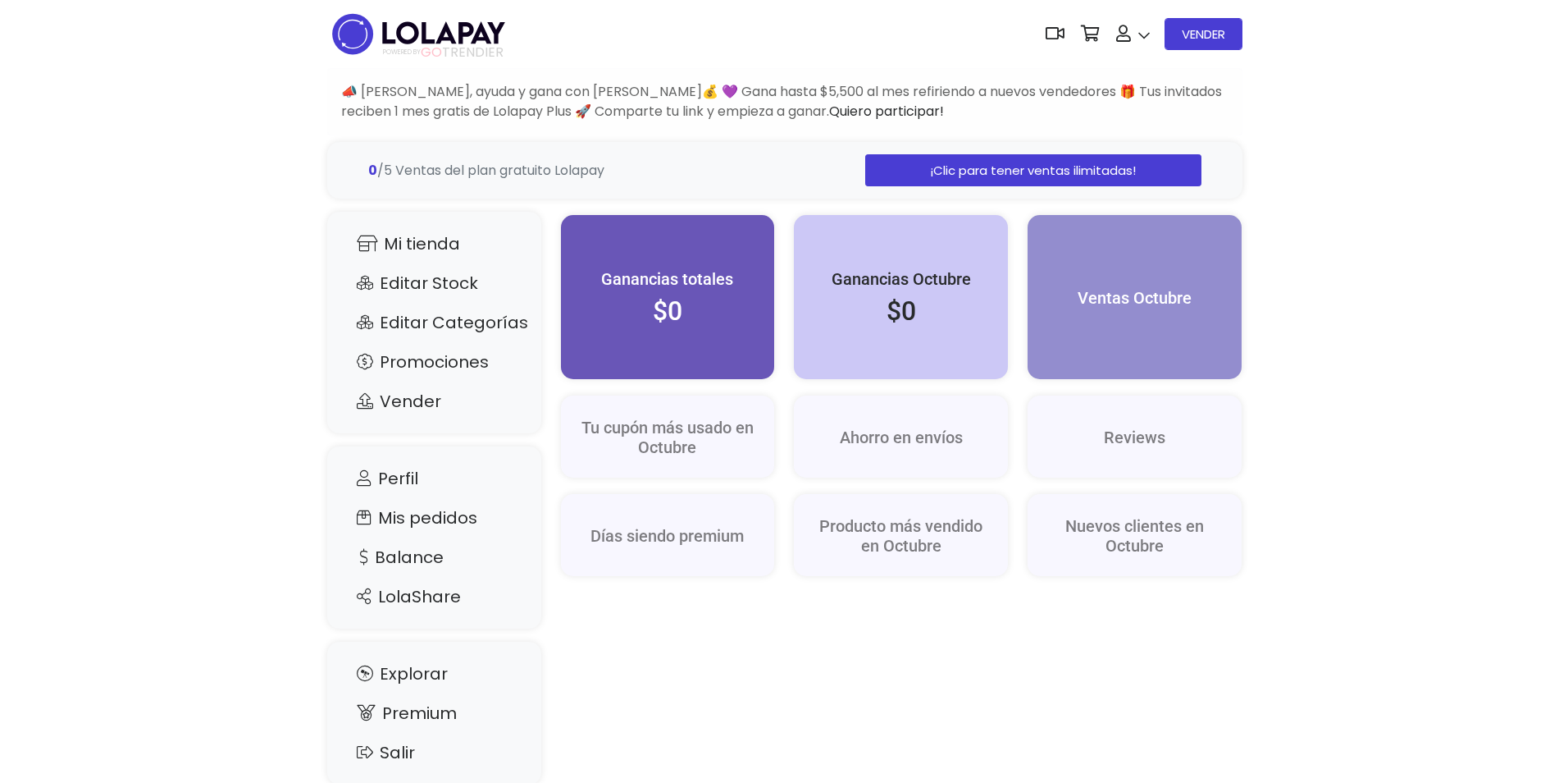
scroll to position [41, 0]
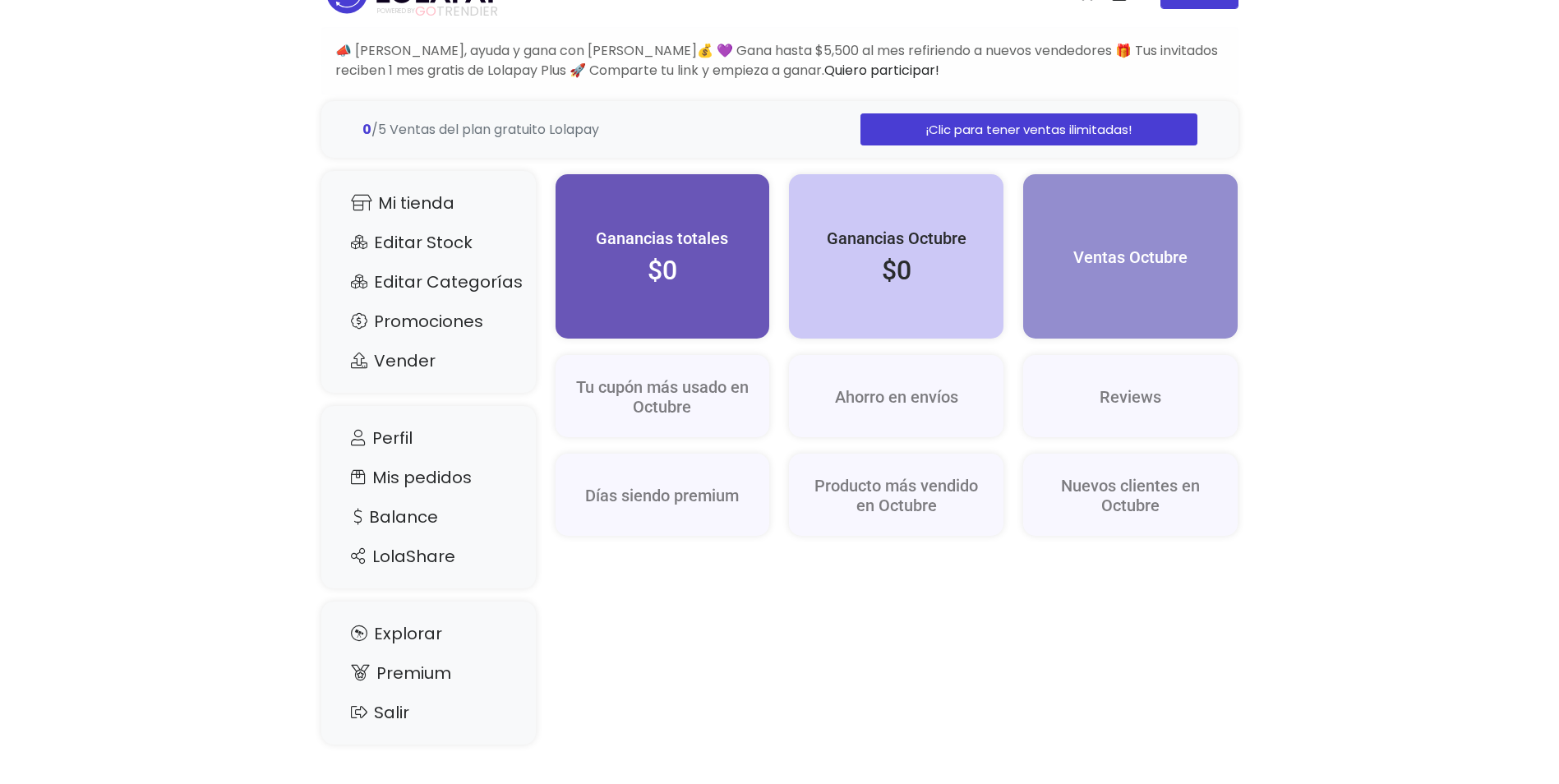
click at [1166, 113] on link "¡Clic para tener ventas ilimitadas!" at bounding box center [1027, 129] width 336 height 32
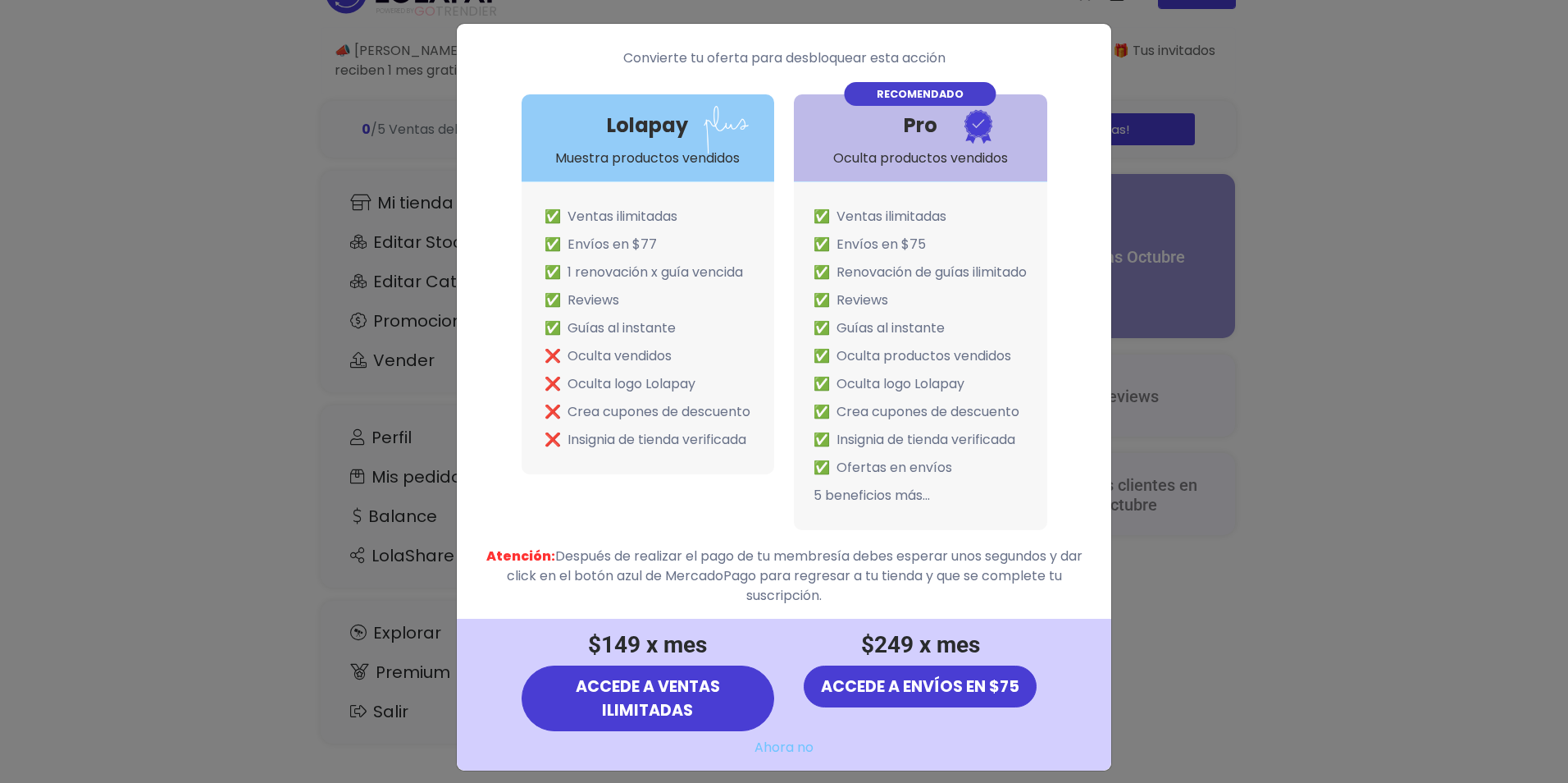
scroll to position [31, 0]
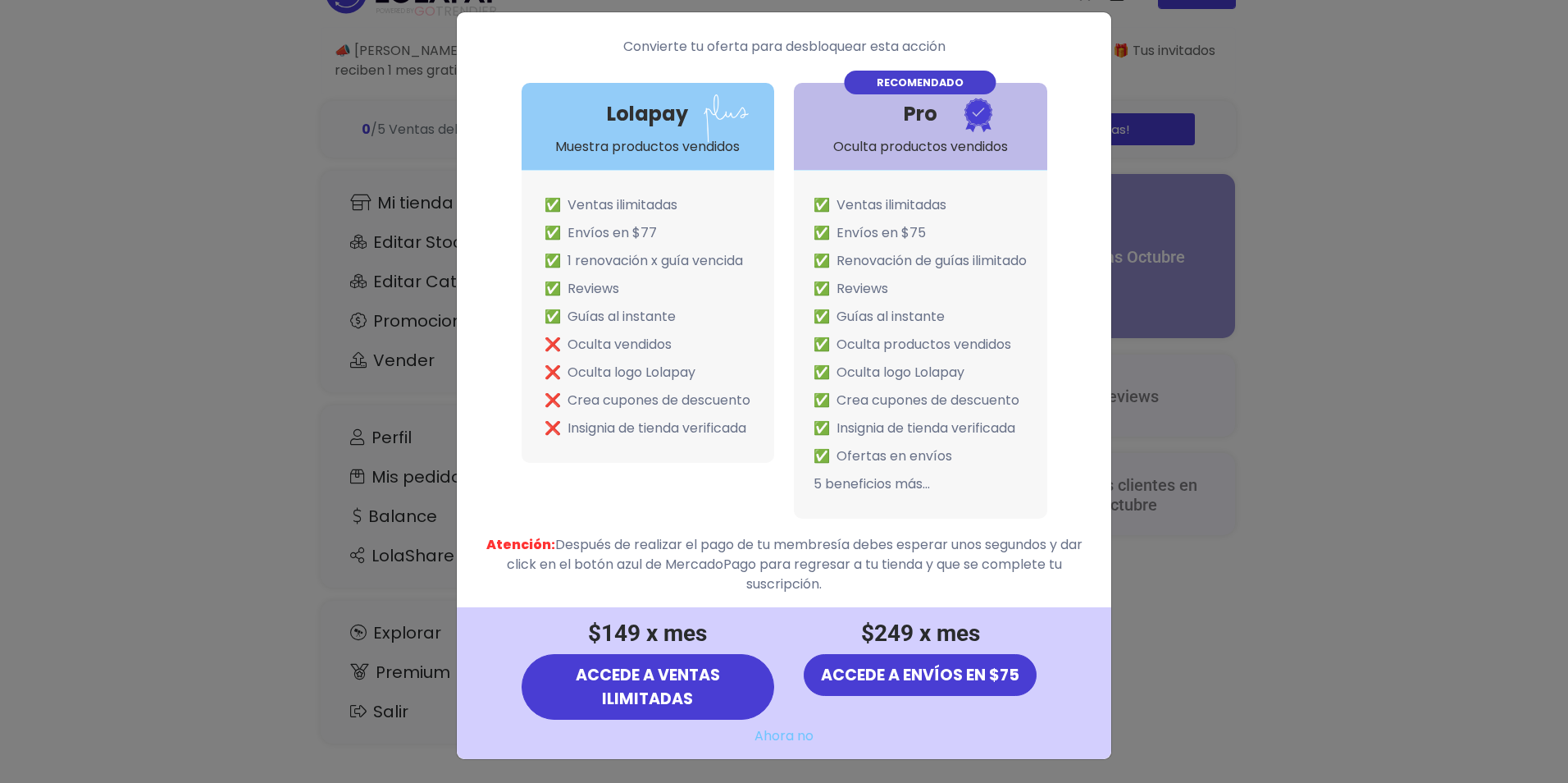
click at [778, 732] on link "Ahora no" at bounding box center [784, 735] width 59 height 19
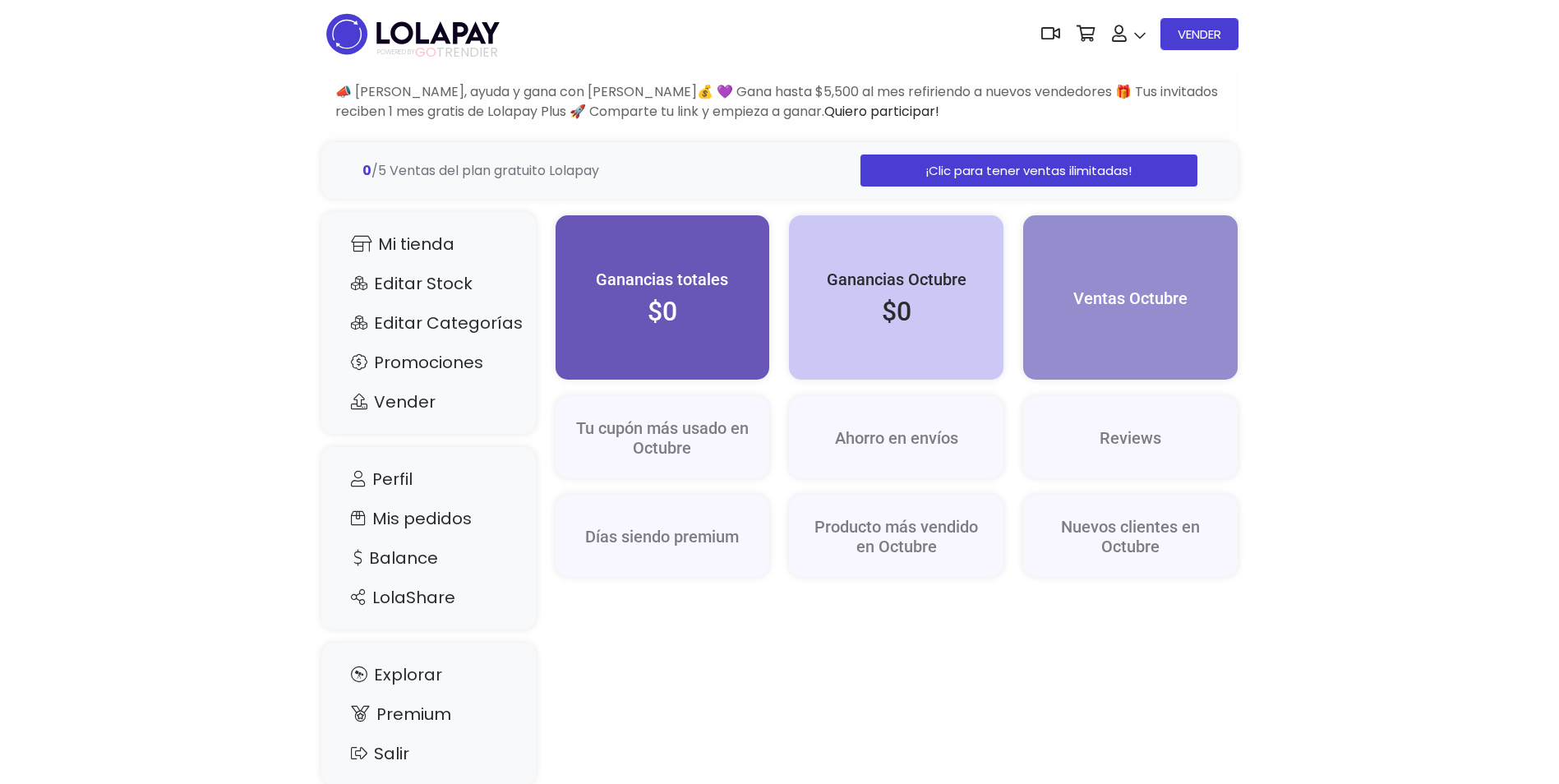
click at [425, 35] on img at bounding box center [413, 34] width 183 height 51
click at [384, 234] on link "Mi tienda" at bounding box center [429, 243] width 182 height 31
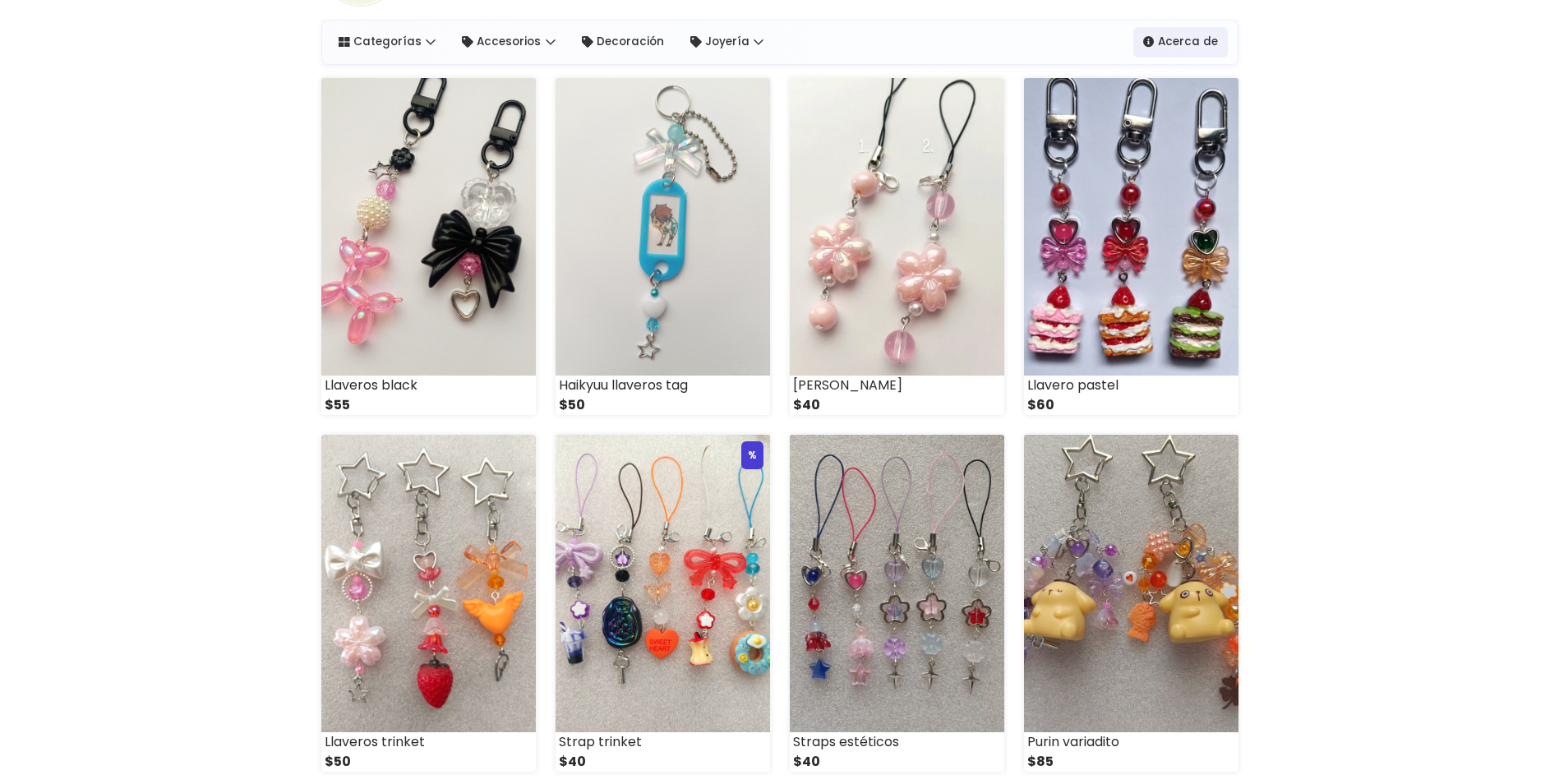
scroll to position [143, 0]
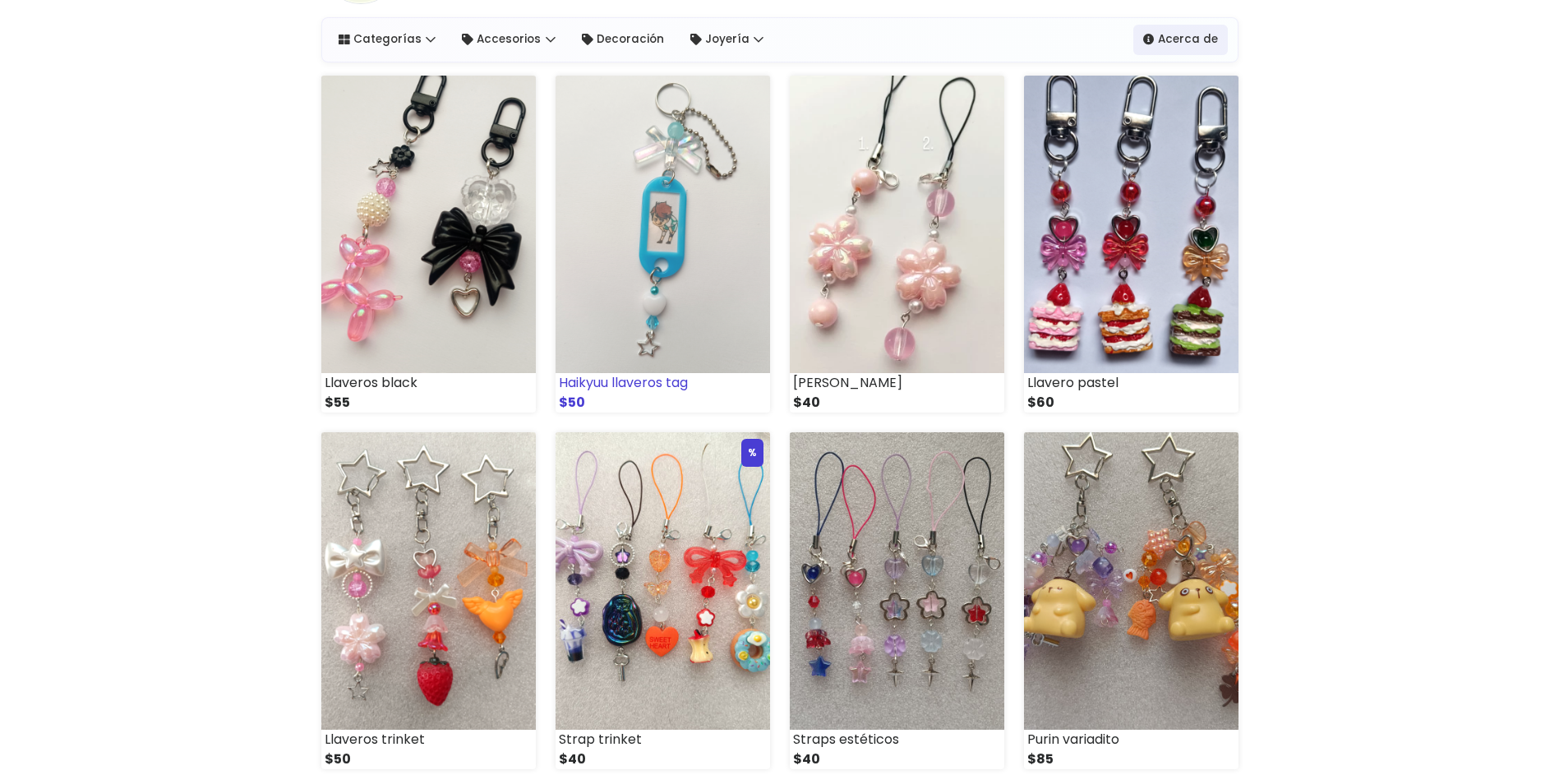
click at [608, 355] on img at bounding box center [663, 225] width 214 height 298
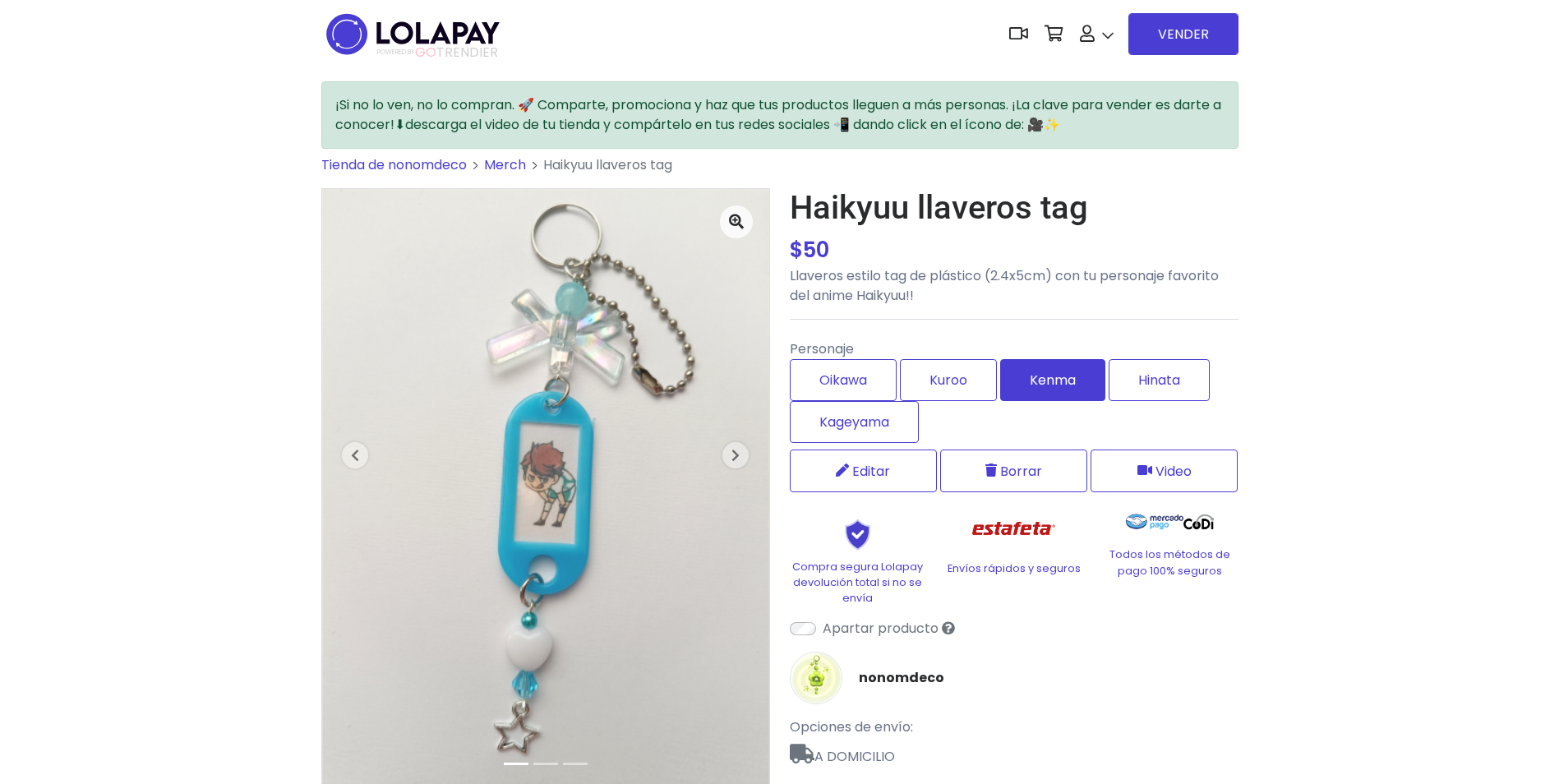
click at [1062, 383] on label "Kenma" at bounding box center [1053, 380] width 105 height 42
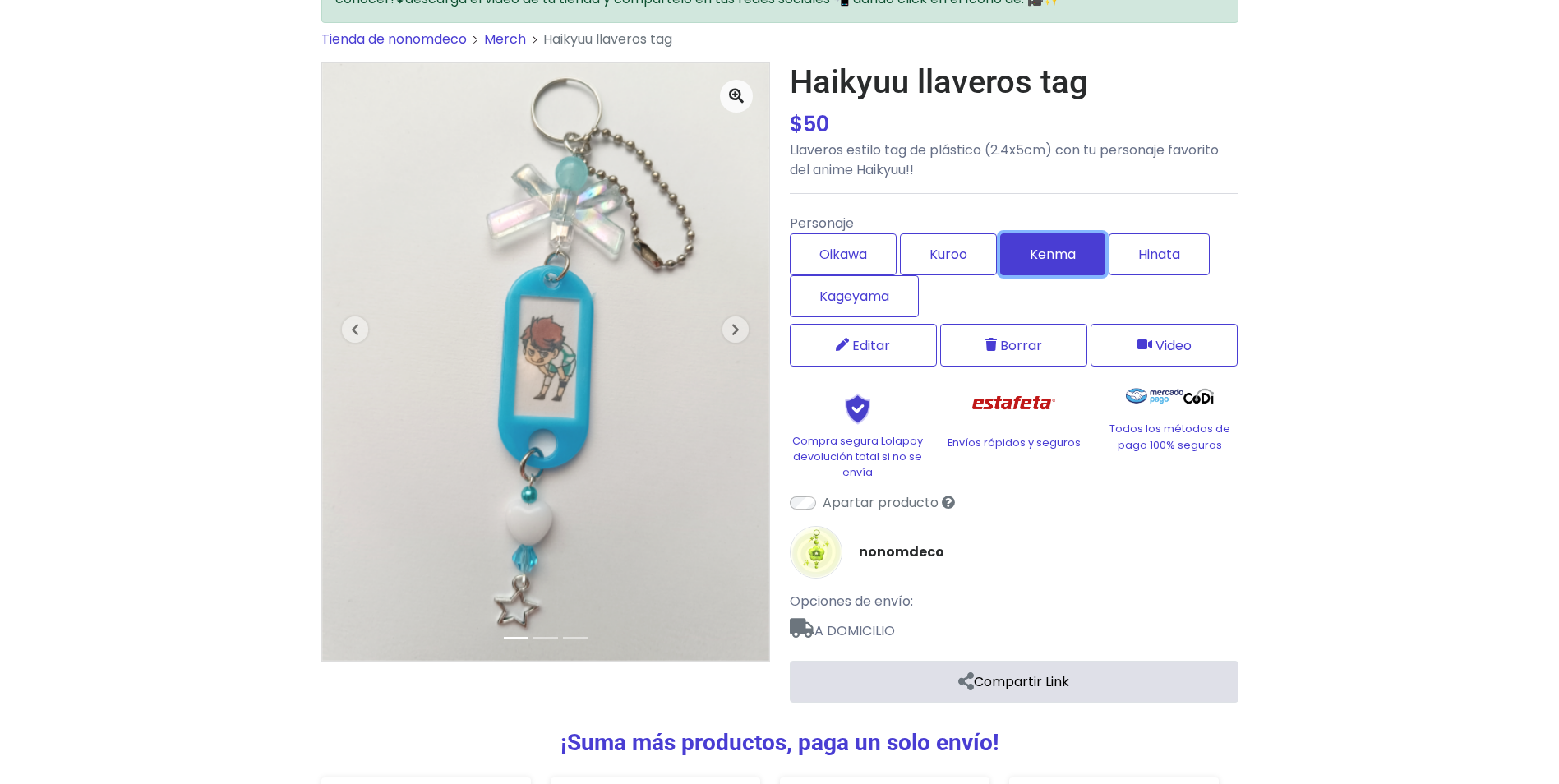
scroll to position [121, 0]
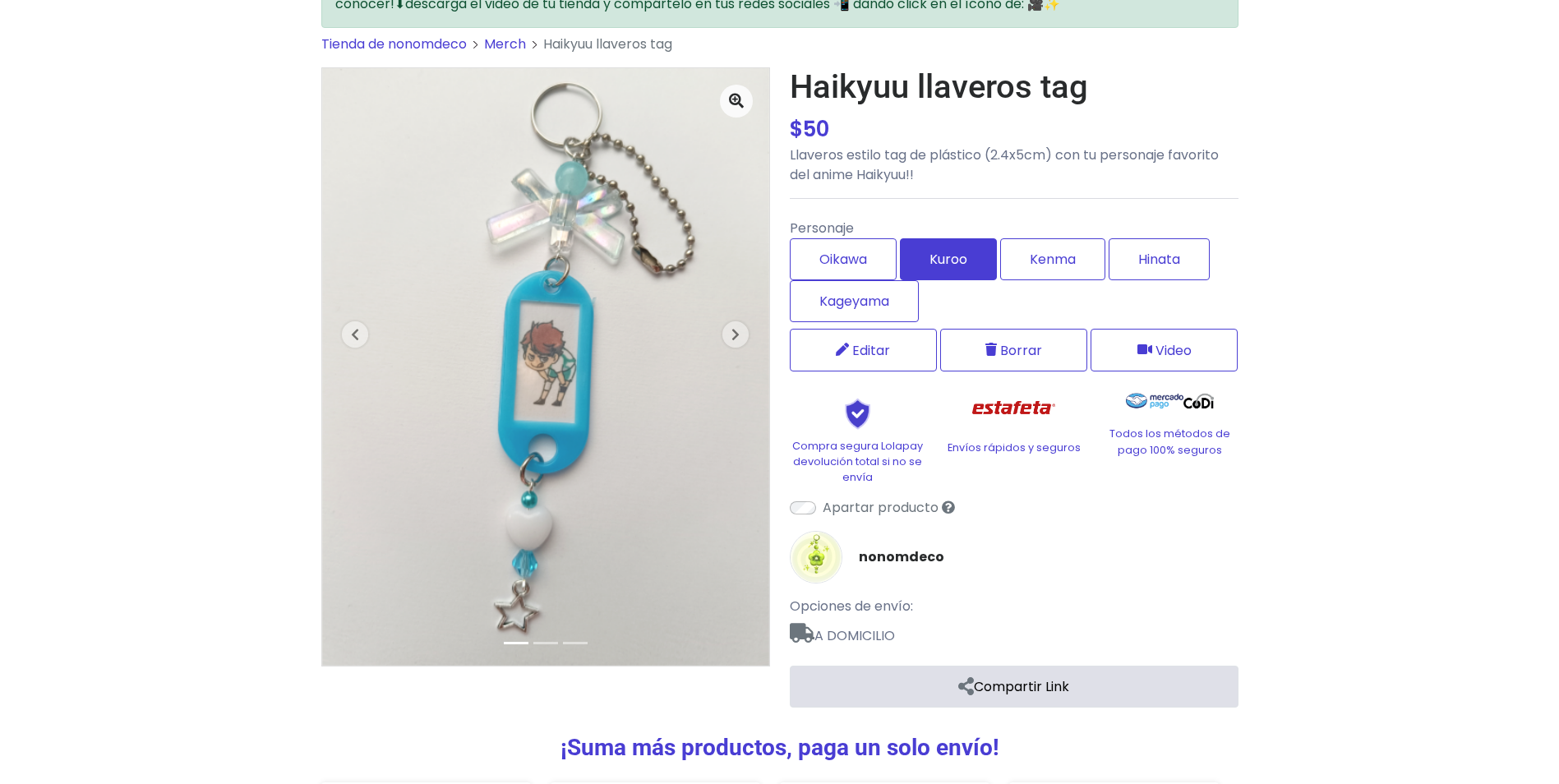
click at [961, 270] on label "Kuroo" at bounding box center [949, 259] width 97 height 42
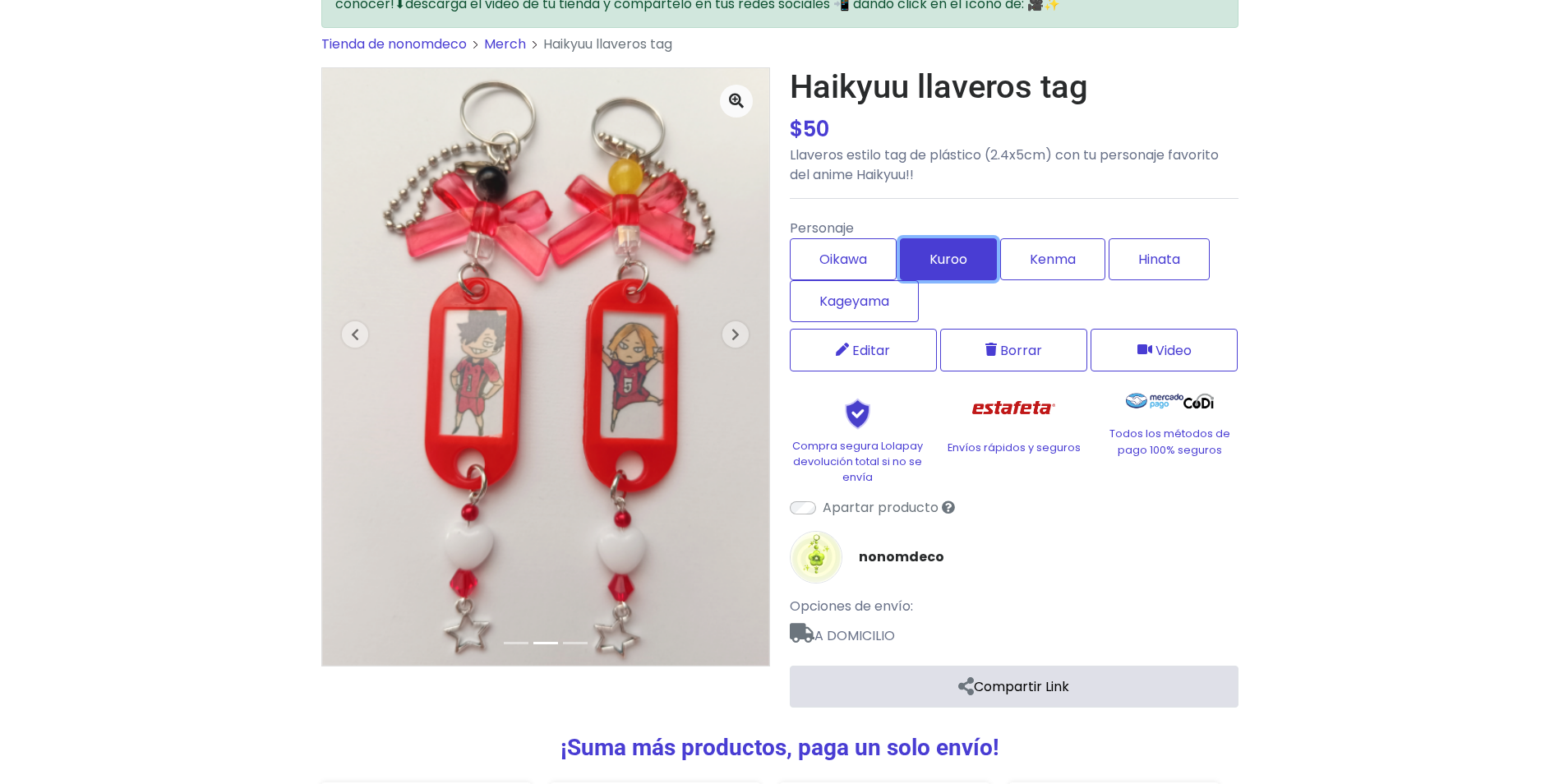
scroll to position [0, 0]
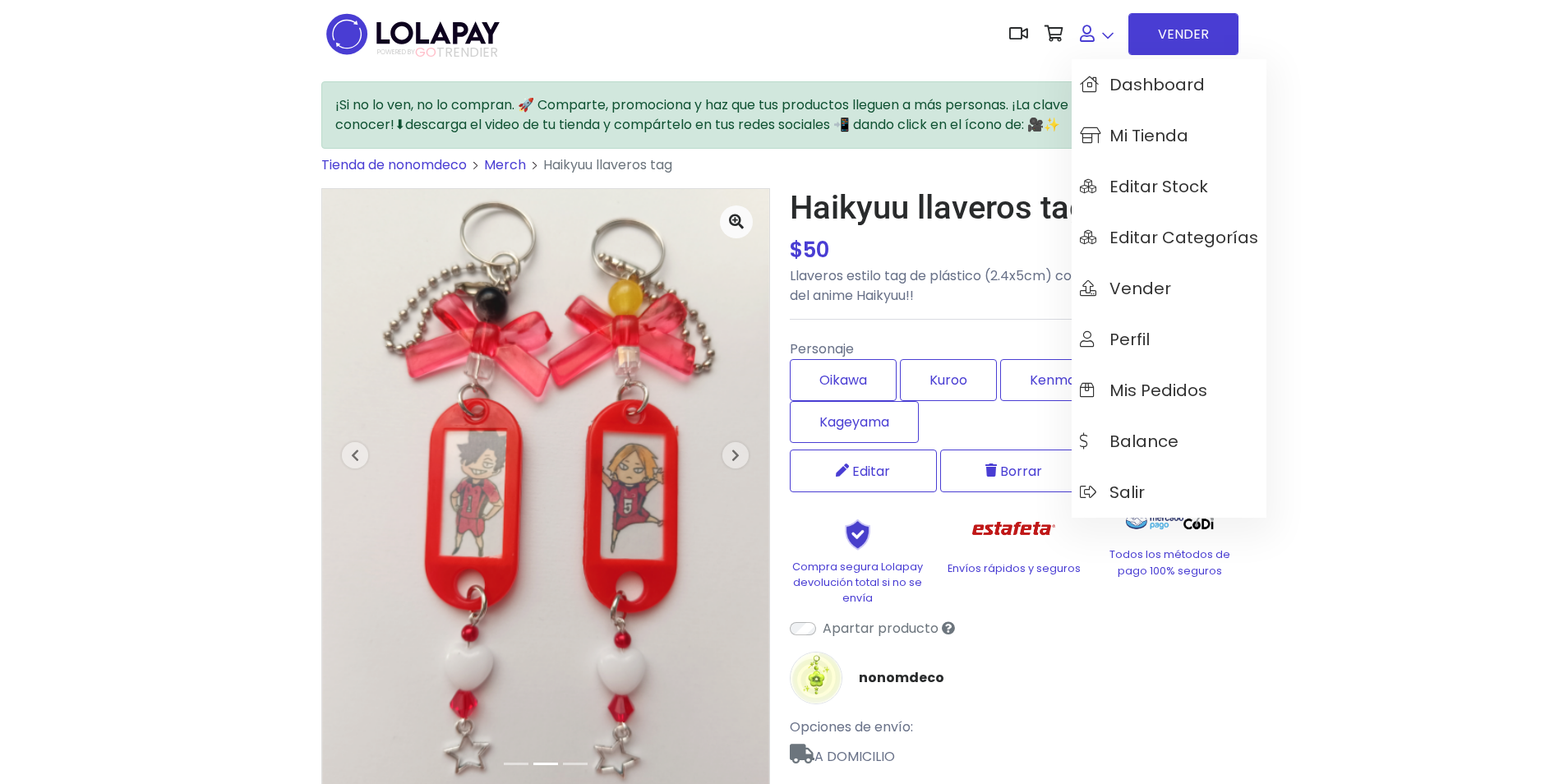
click at [1098, 40] on link at bounding box center [1097, 35] width 51 height 51
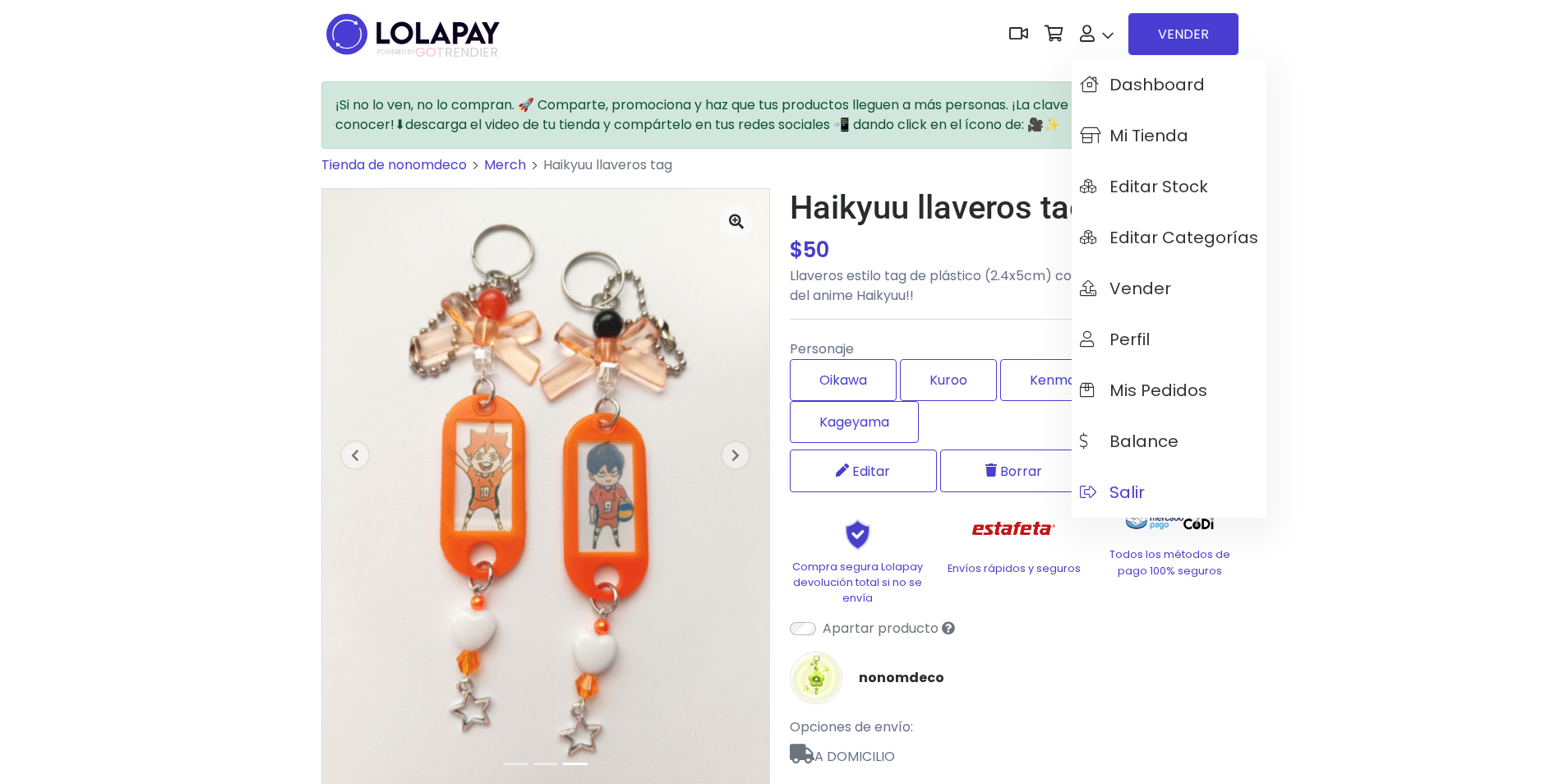
click at [1147, 489] on link "Salir" at bounding box center [1169, 492] width 195 height 51
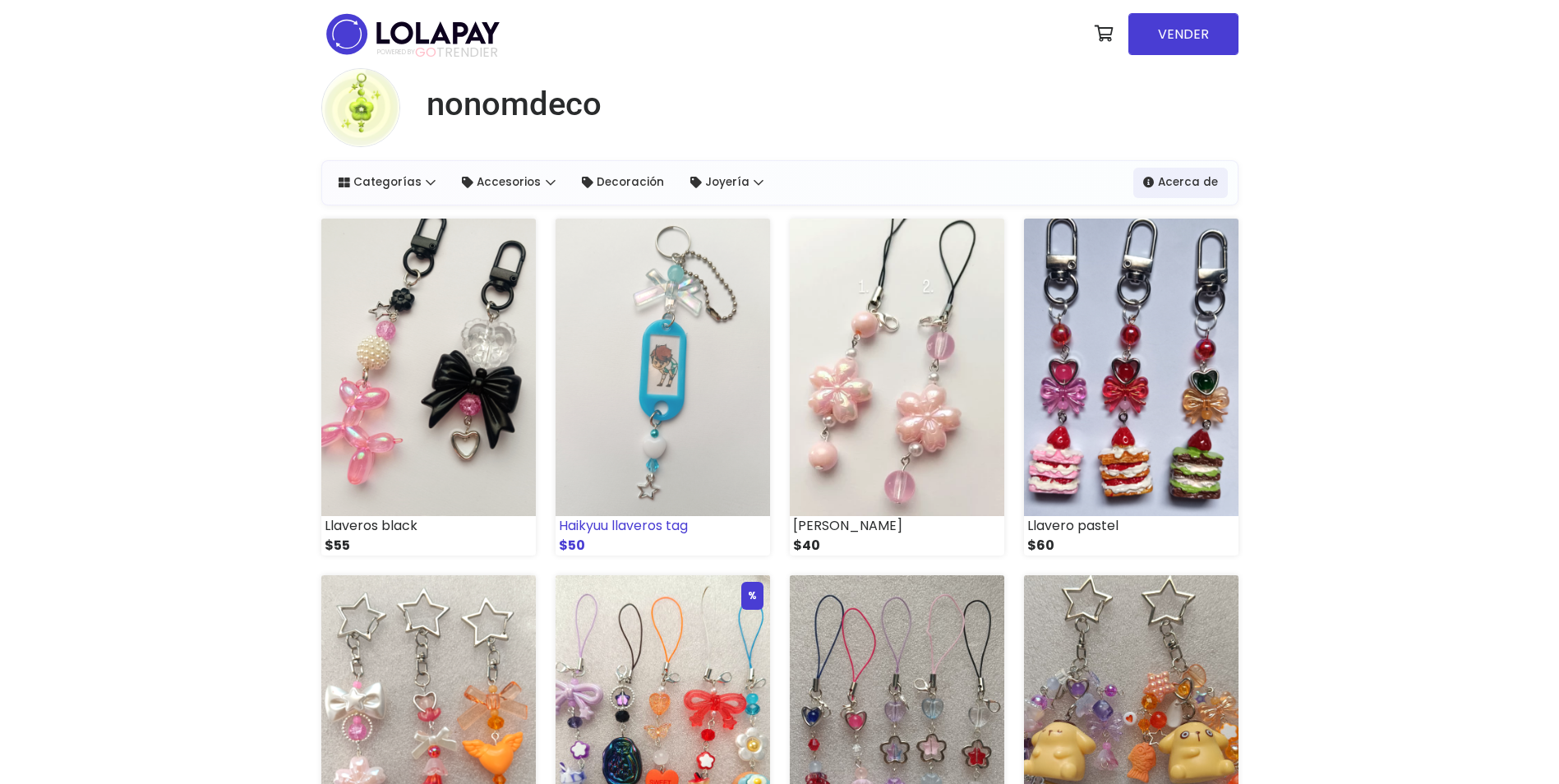
click at [656, 395] on img at bounding box center [663, 368] width 214 height 298
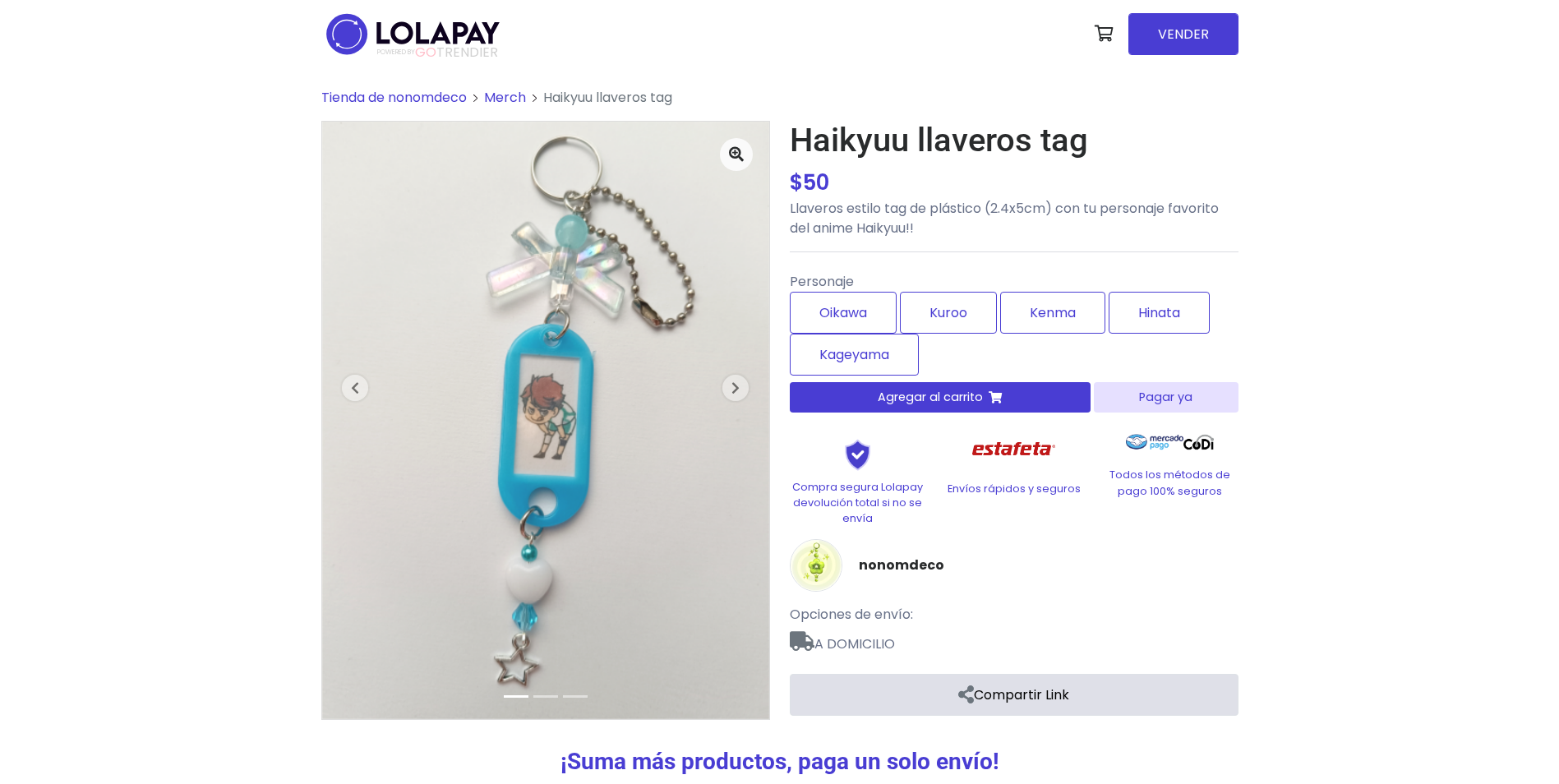
click at [1044, 403] on button "Agregar al carrito" at bounding box center [940, 397] width 301 height 30
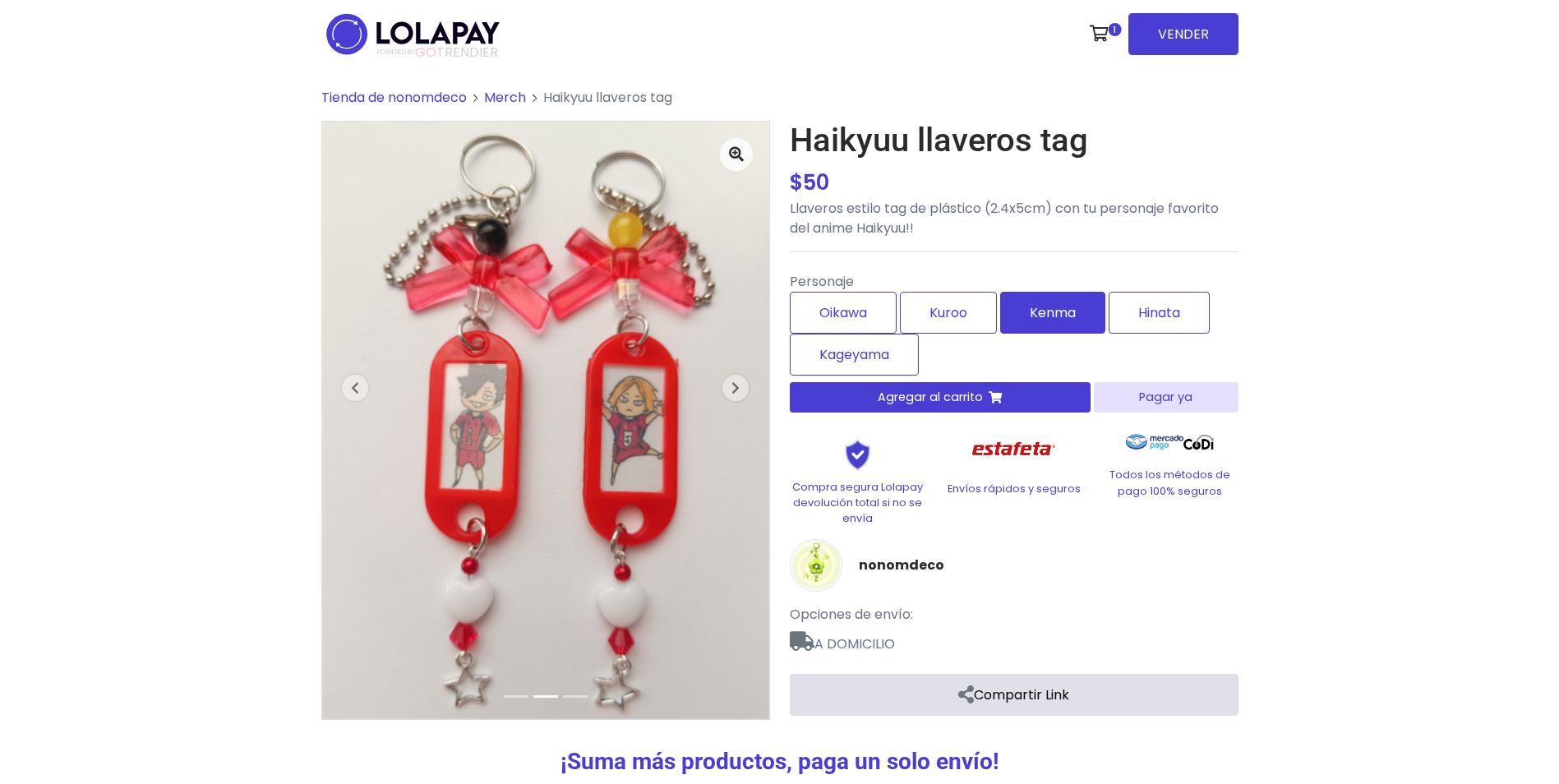
click at [1049, 321] on label "Kenma" at bounding box center [1053, 312] width 105 height 42
click at [978, 396] on span "Agregar al carrito" at bounding box center [930, 397] width 105 height 17
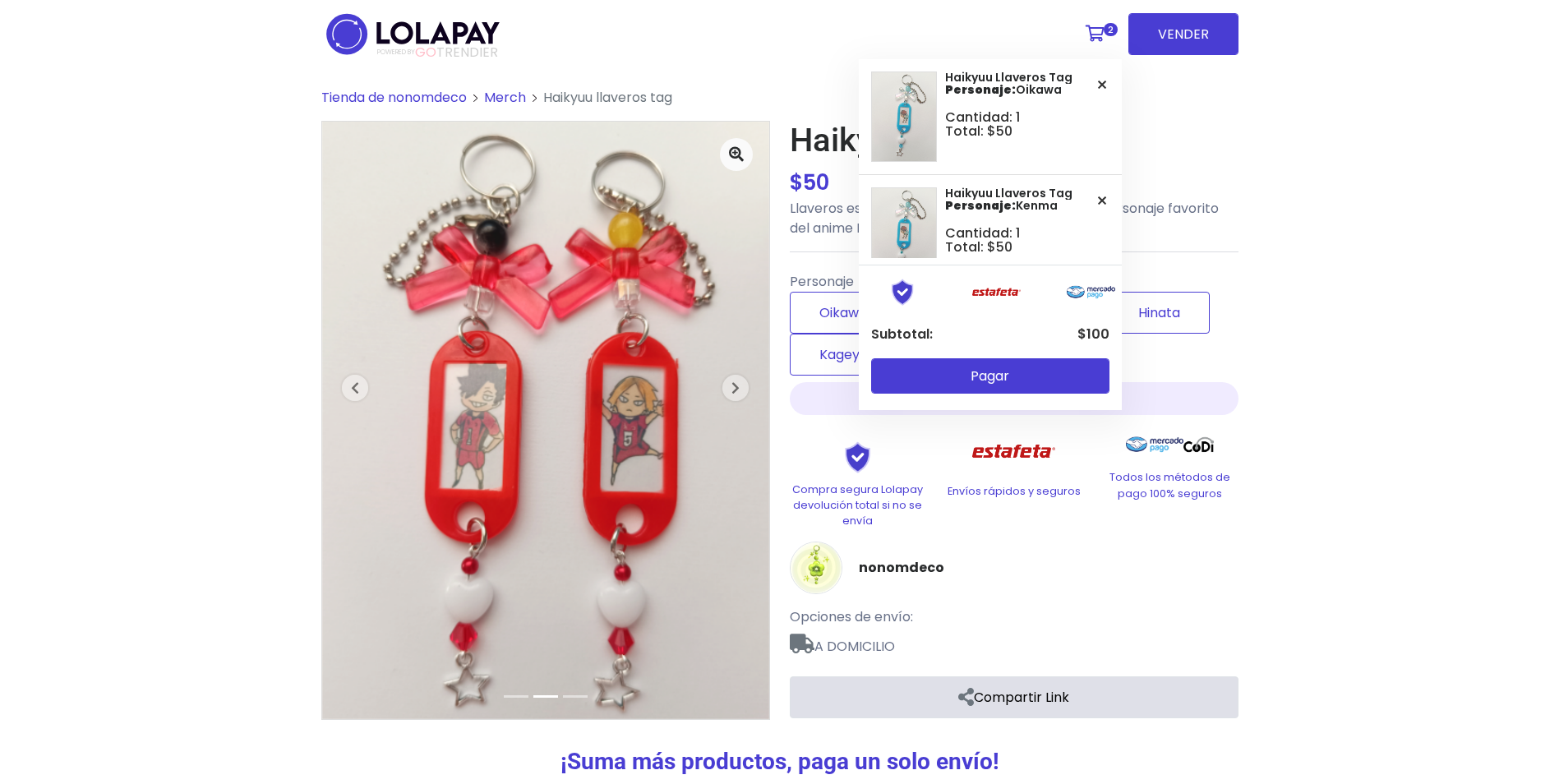
click at [1098, 21] on link "2" at bounding box center [1099, 34] width 44 height 50
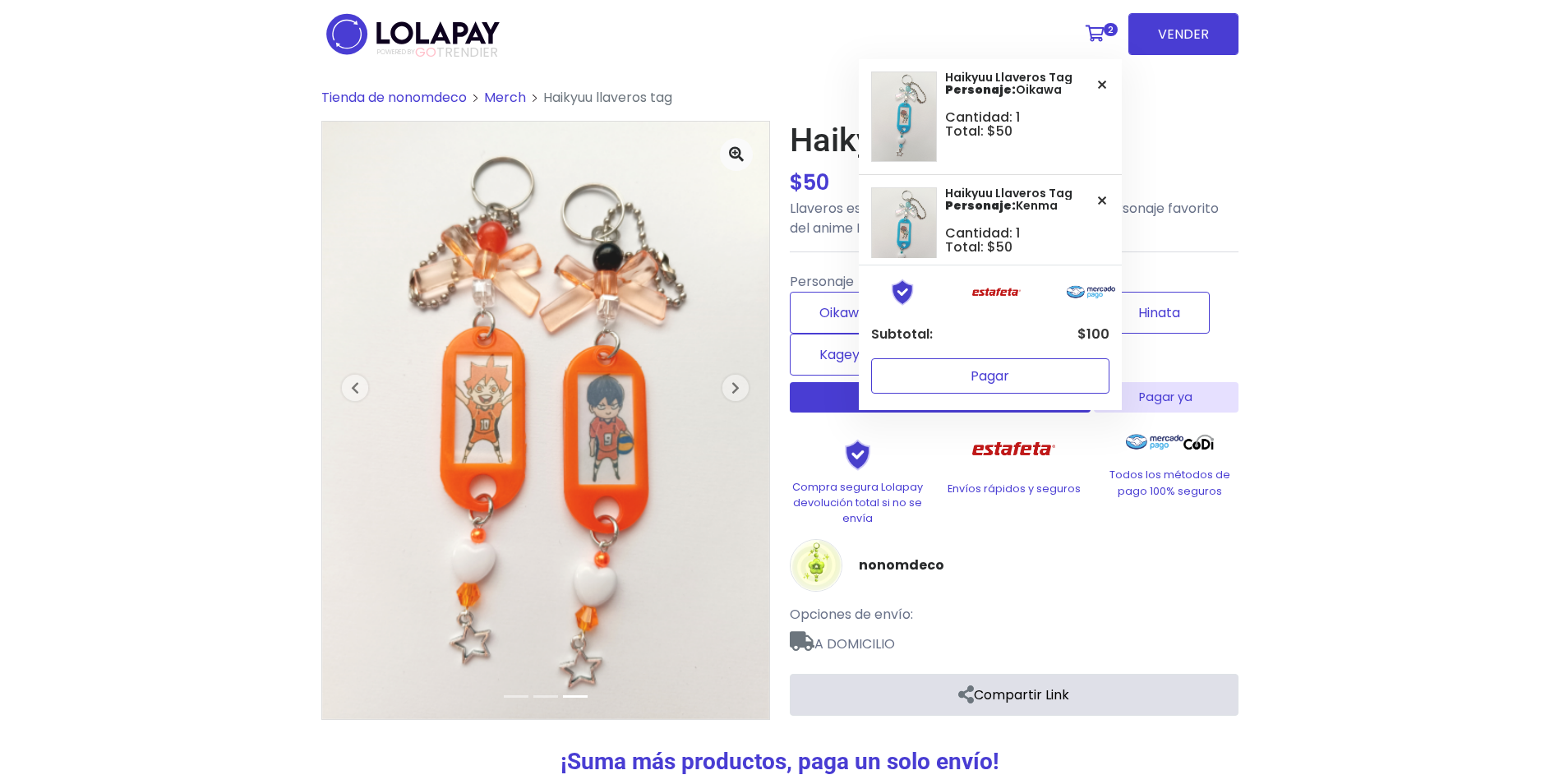
click at [1002, 371] on button "Pagar" at bounding box center [990, 376] width 239 height 36
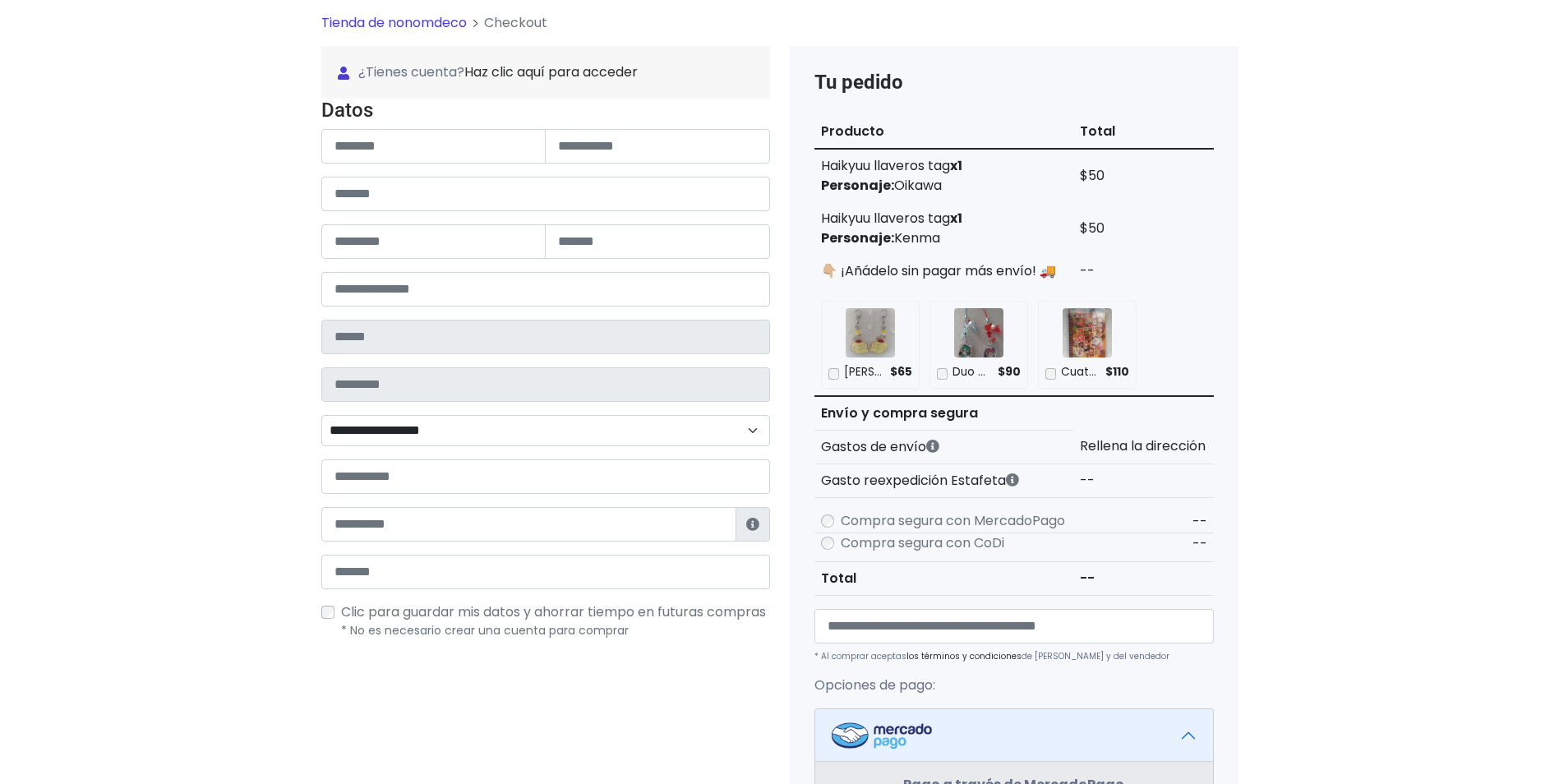
scroll to position [134, 0]
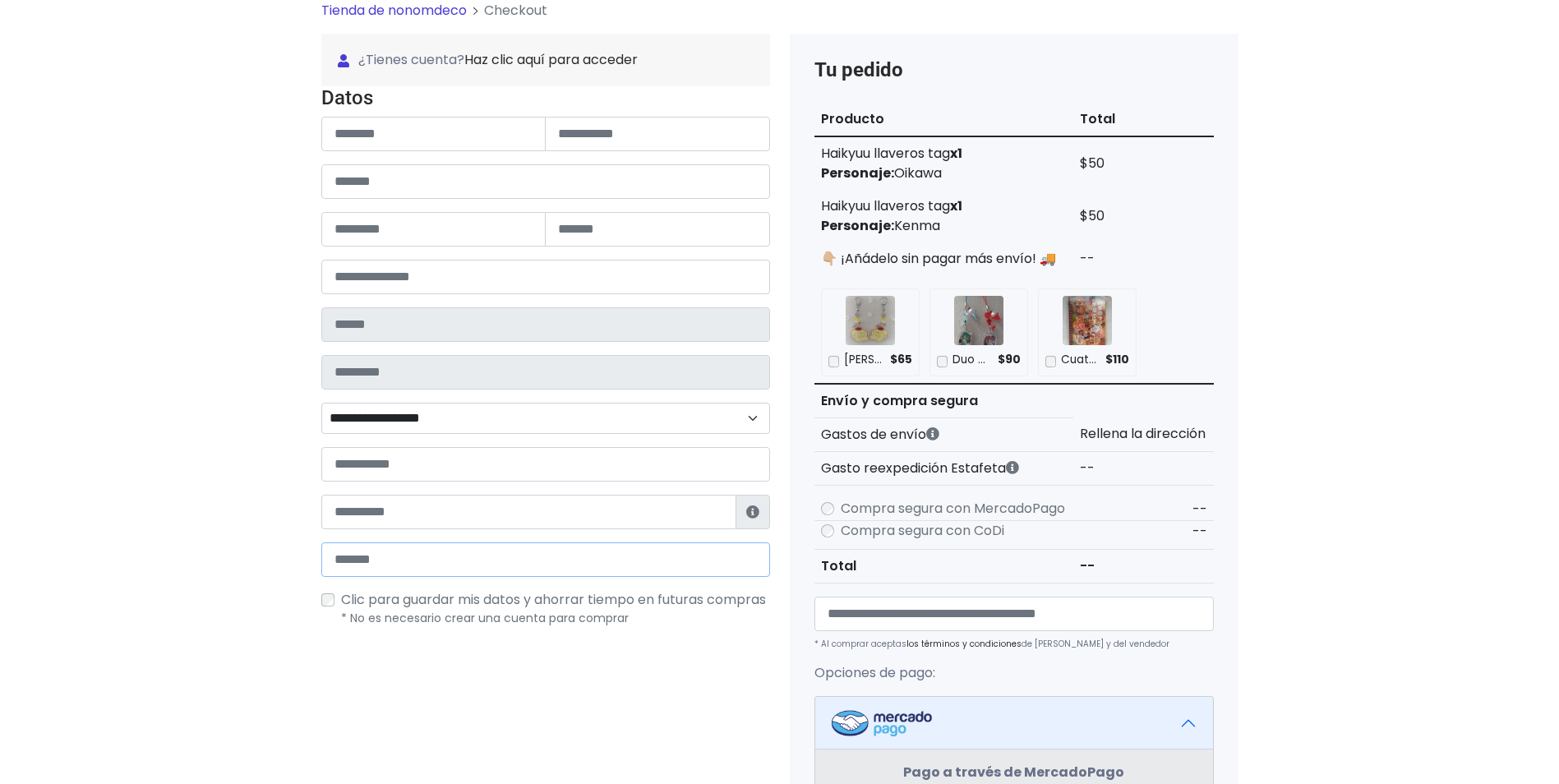
type input "*********"
click at [507, 277] on input "number" at bounding box center [545, 277] width 448 height 35
type input "*****"
type input "******"
type input "**********"
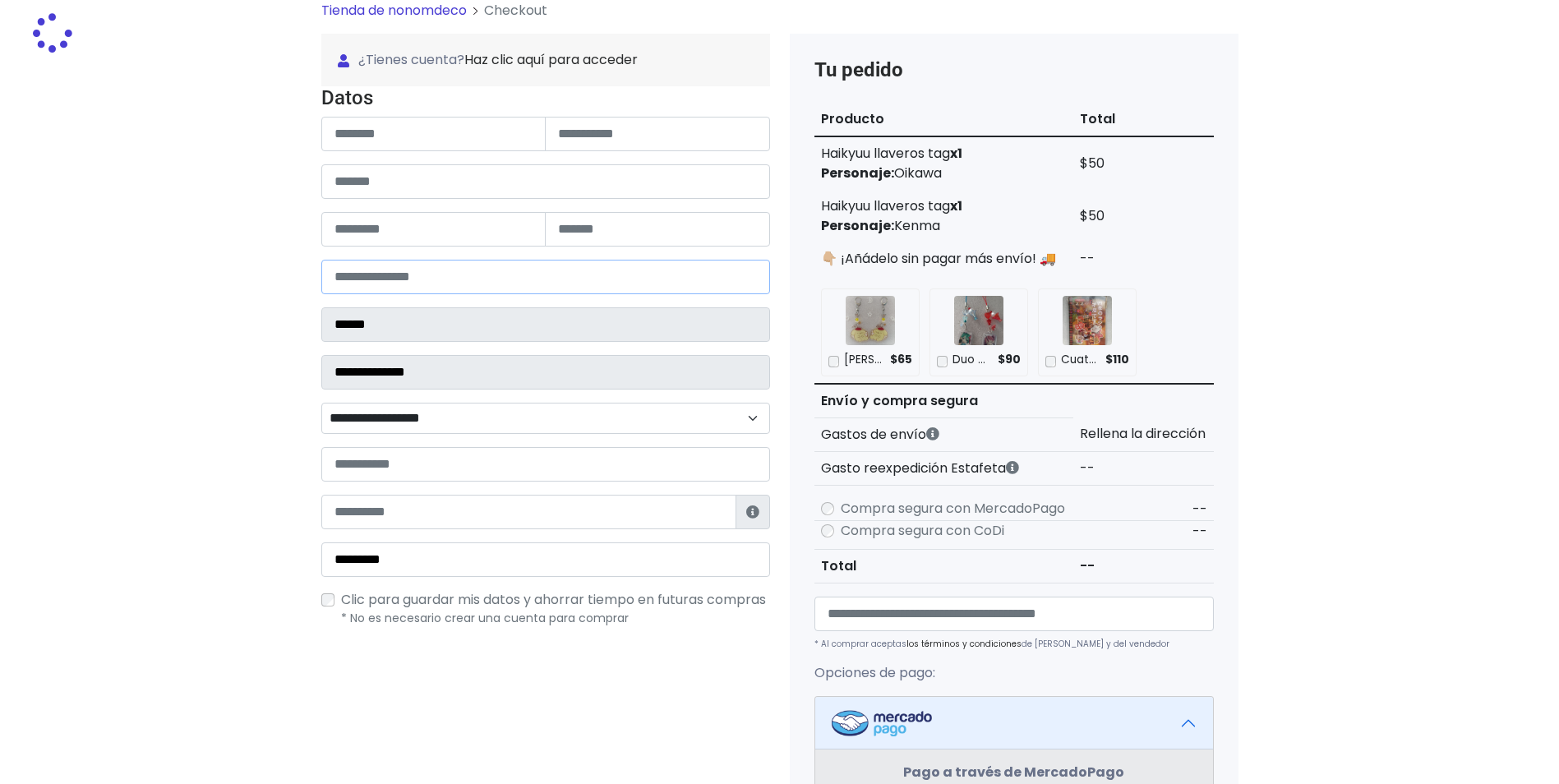
select select
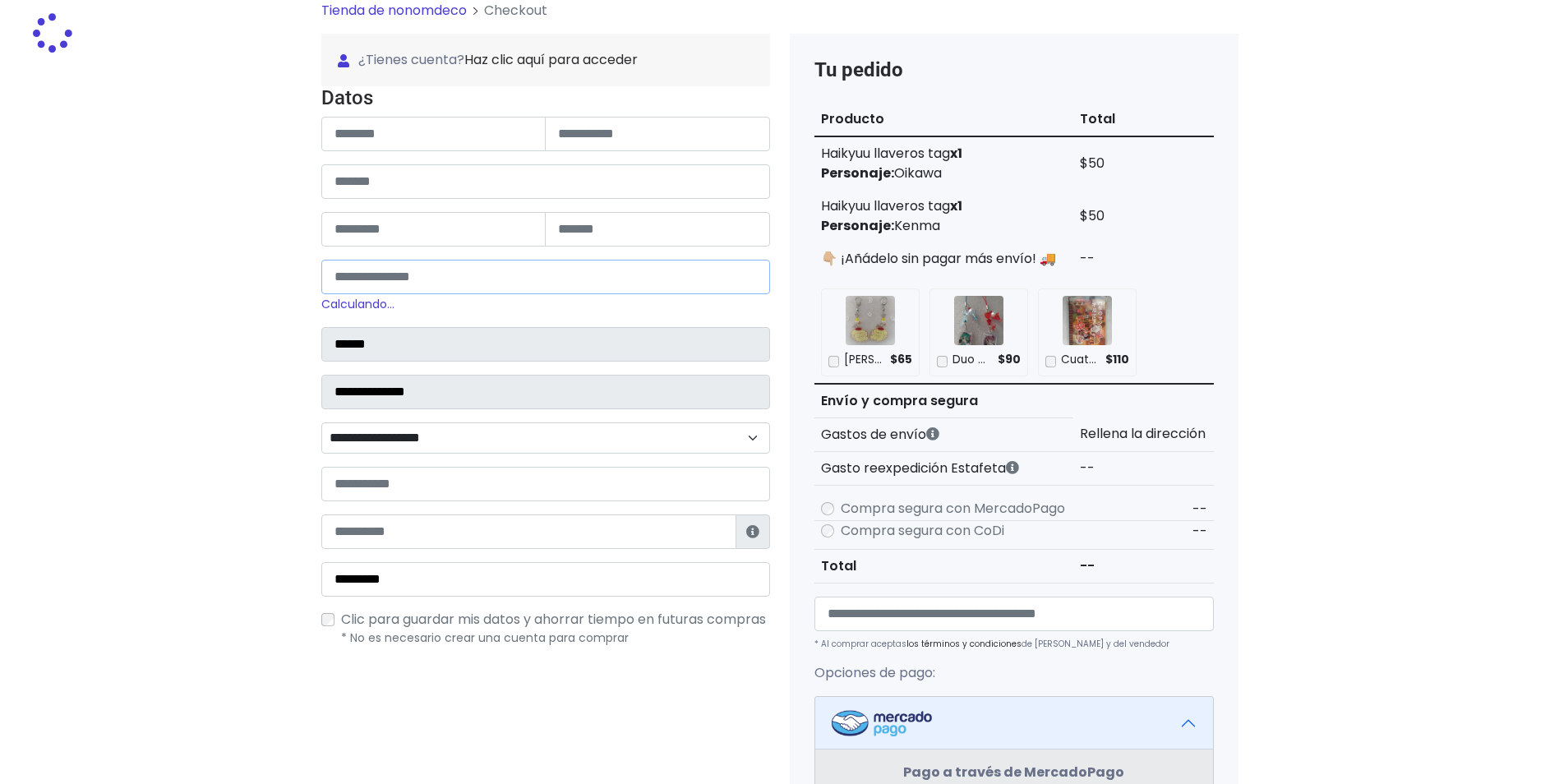
type input "*****"
click at [466, 132] on input "text" at bounding box center [433, 134] width 226 height 35
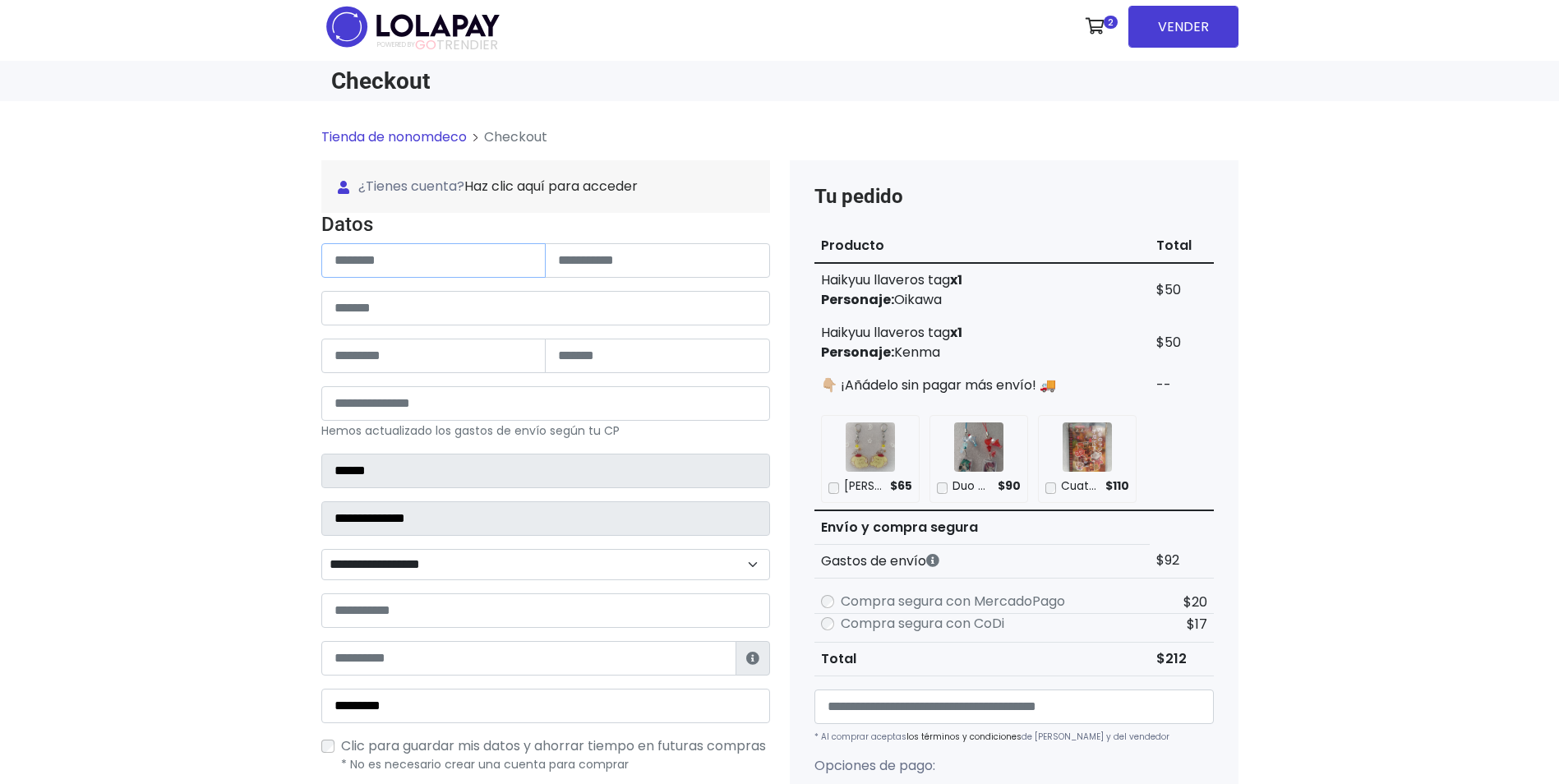
scroll to position [0, 0]
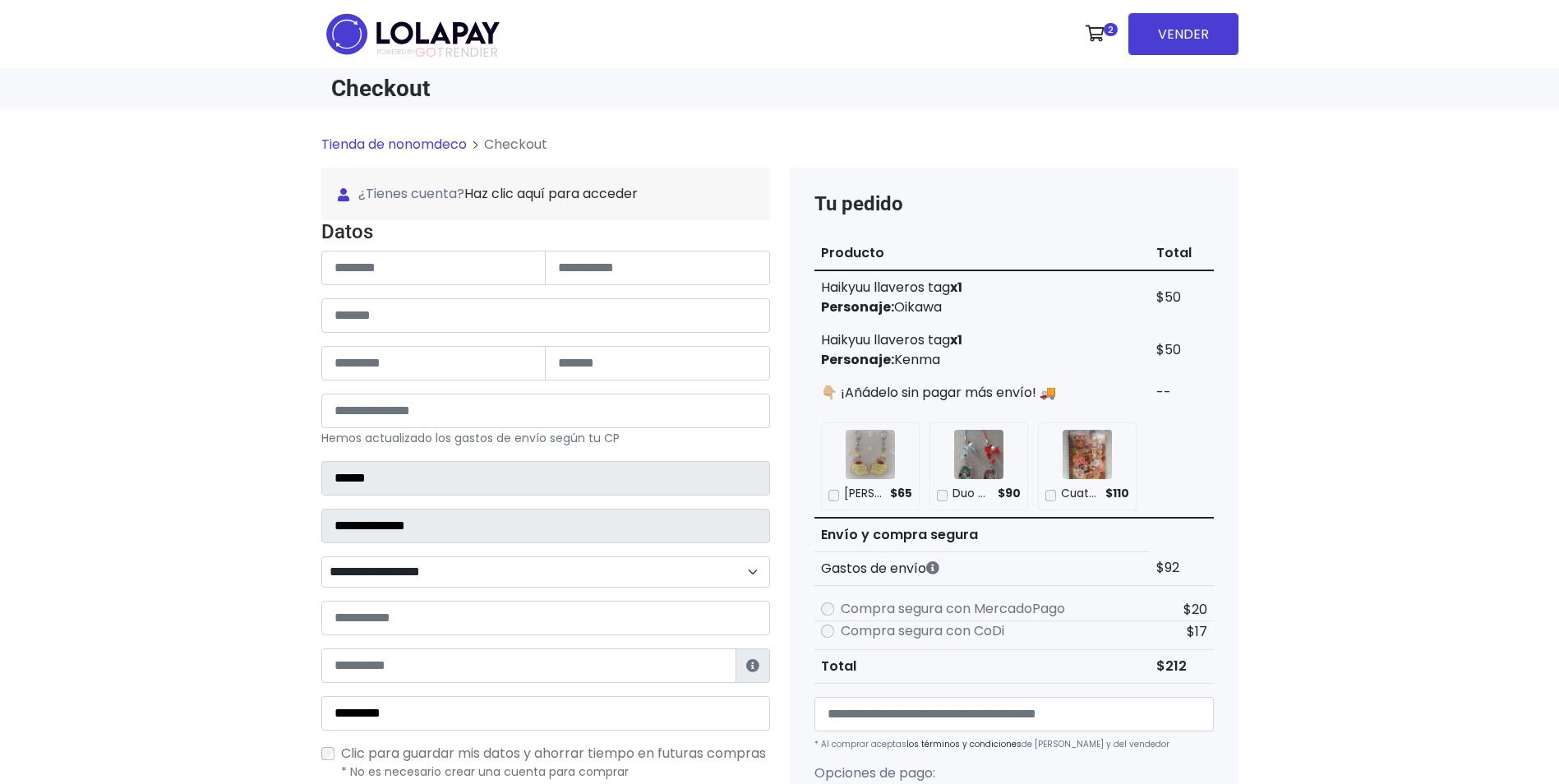
click at [467, 37] on img at bounding box center [413, 34] width 183 height 51
